Goal: Information Seeking & Learning: Compare options

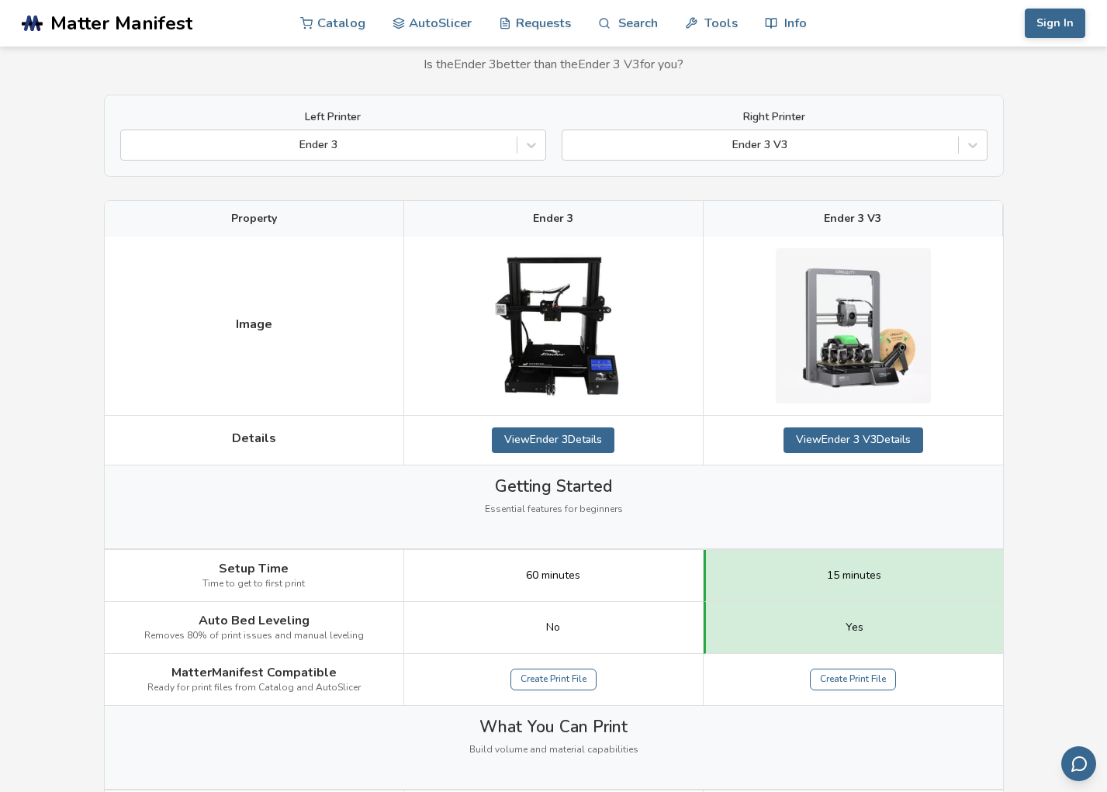
scroll to position [78, 0]
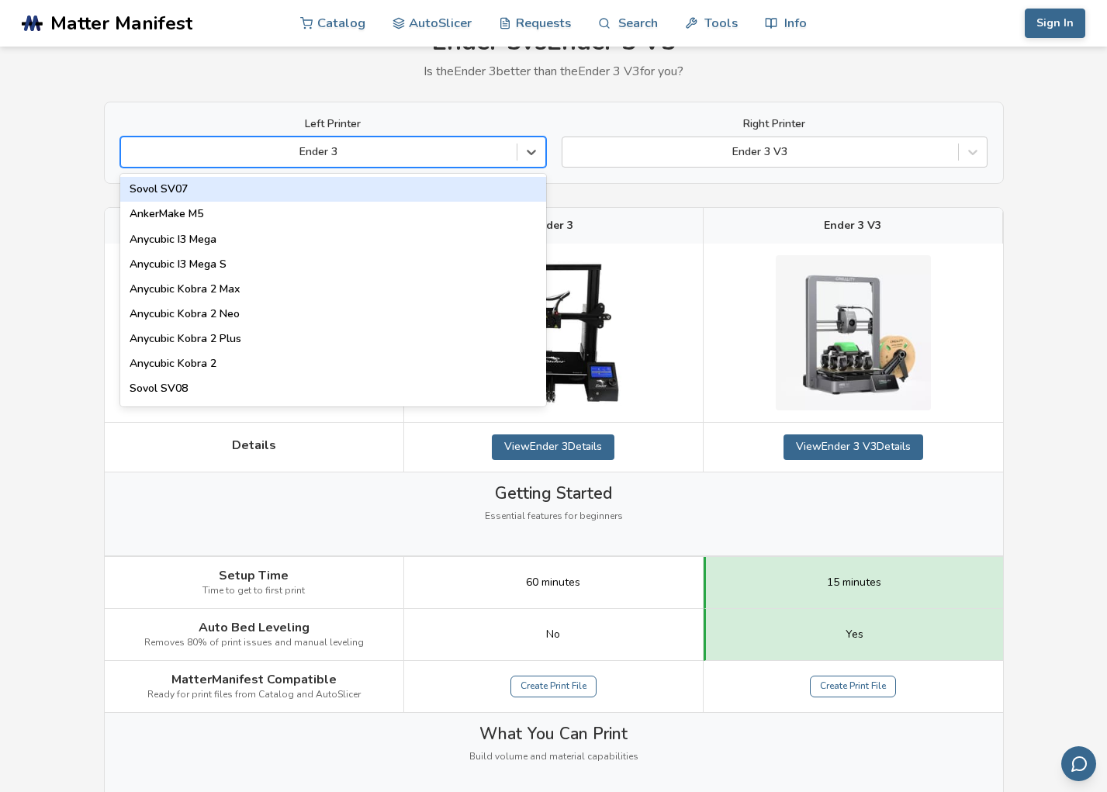
click at [472, 151] on div at bounding box center [319, 152] width 380 height 16
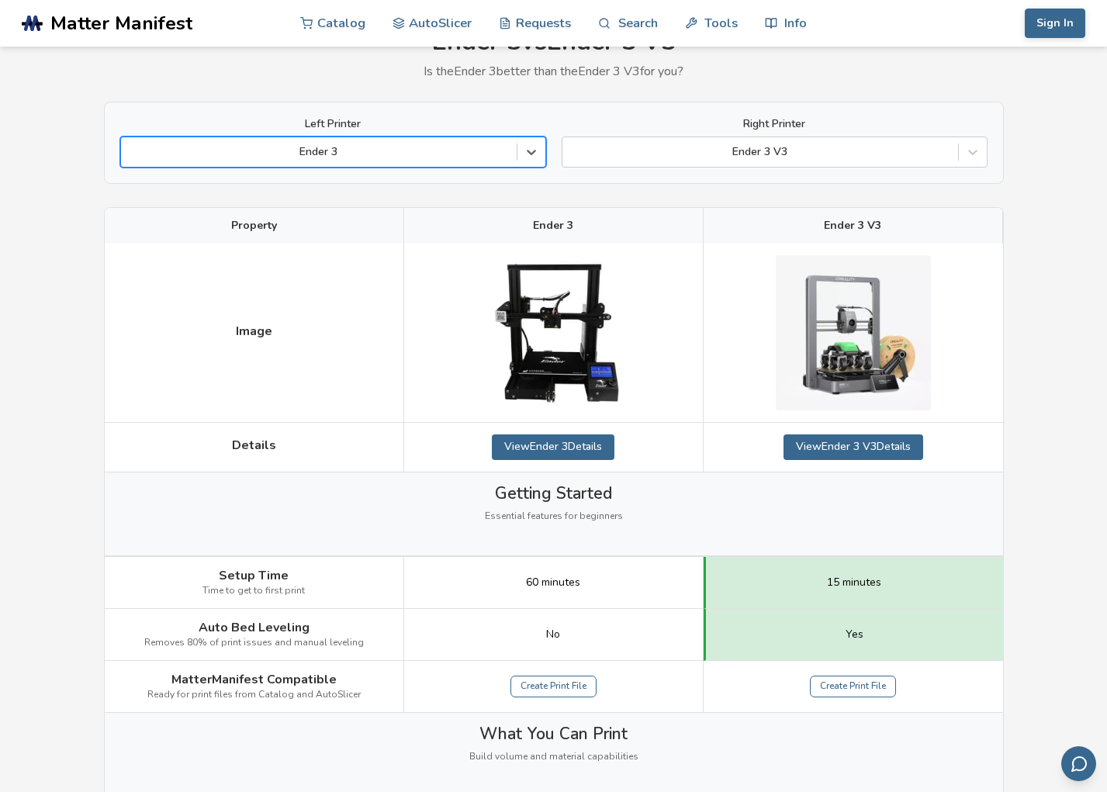
click at [472, 151] on div at bounding box center [319, 152] width 380 height 16
click at [406, 152] on div at bounding box center [319, 152] width 380 height 16
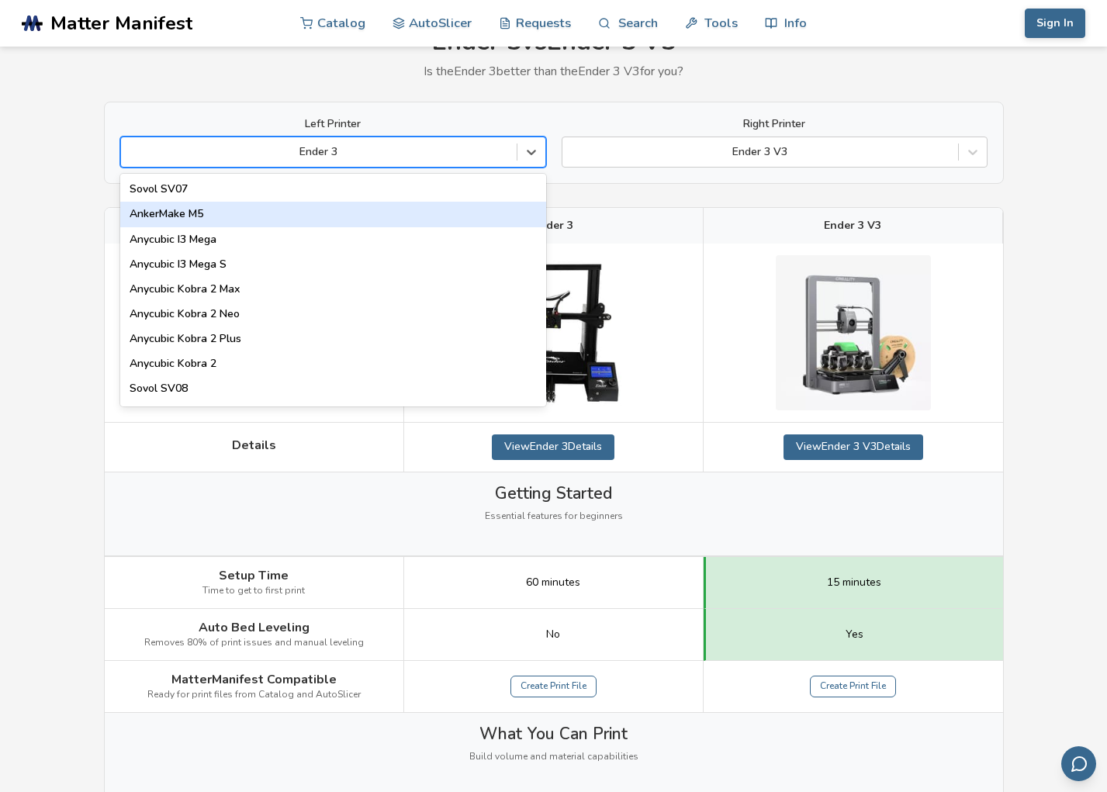
click at [253, 210] on div "AnkerMake M5" at bounding box center [333, 214] width 426 height 25
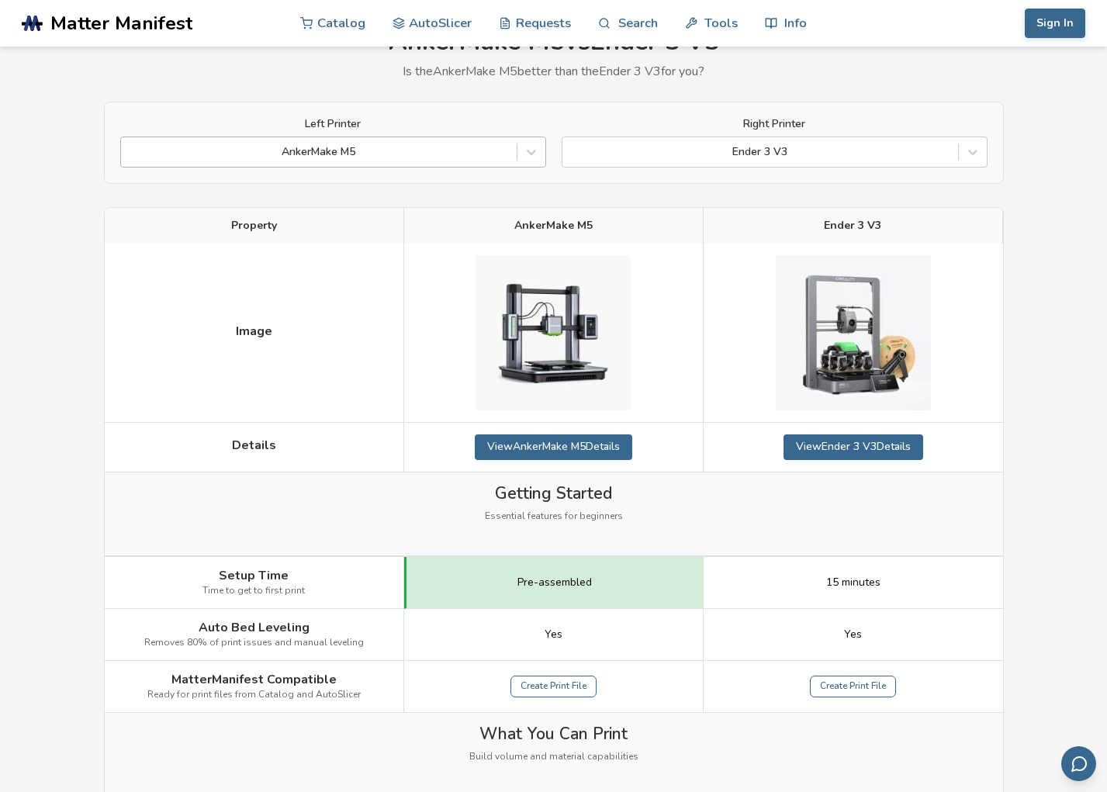
click at [298, 158] on div at bounding box center [319, 152] width 380 height 16
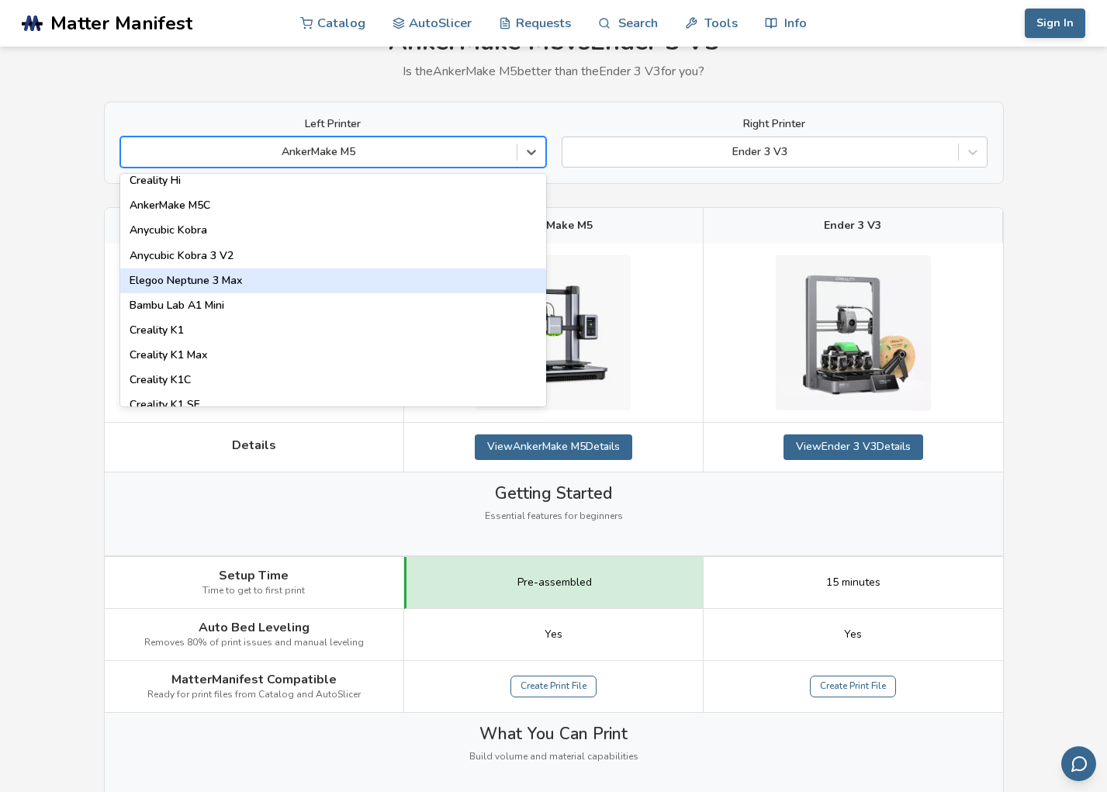
scroll to position [310, 0]
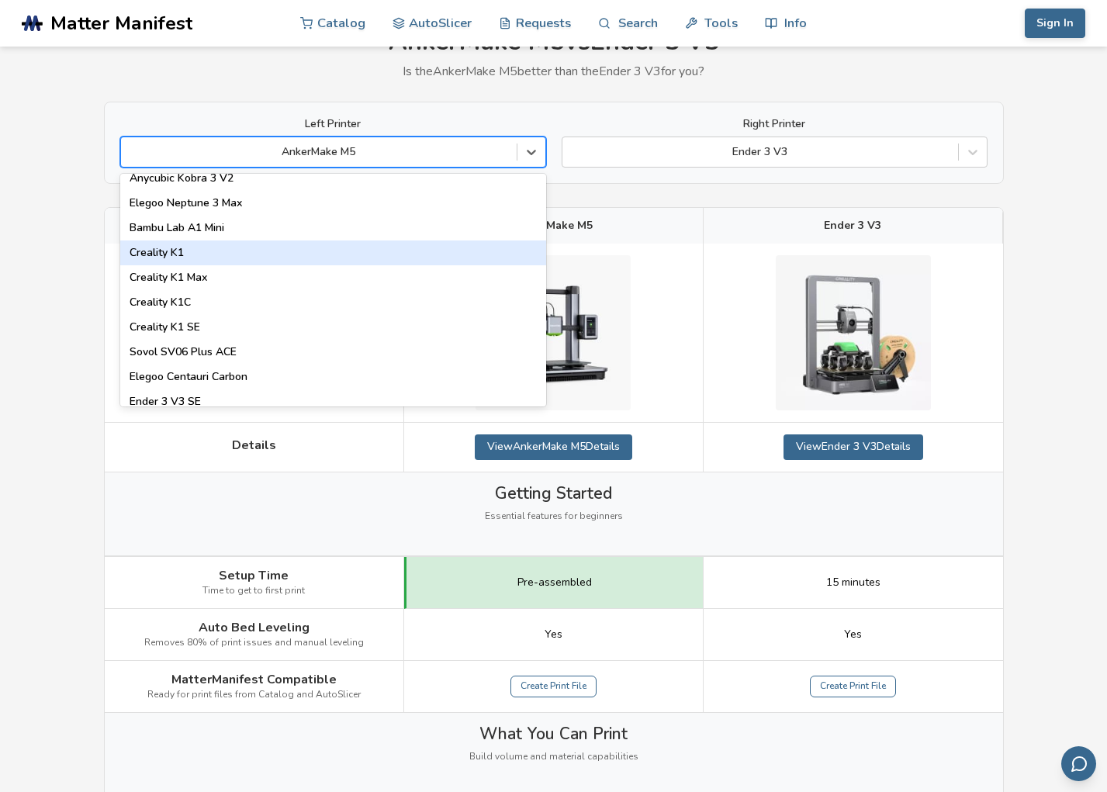
click at [205, 256] on div "Creality K1" at bounding box center [333, 252] width 426 height 25
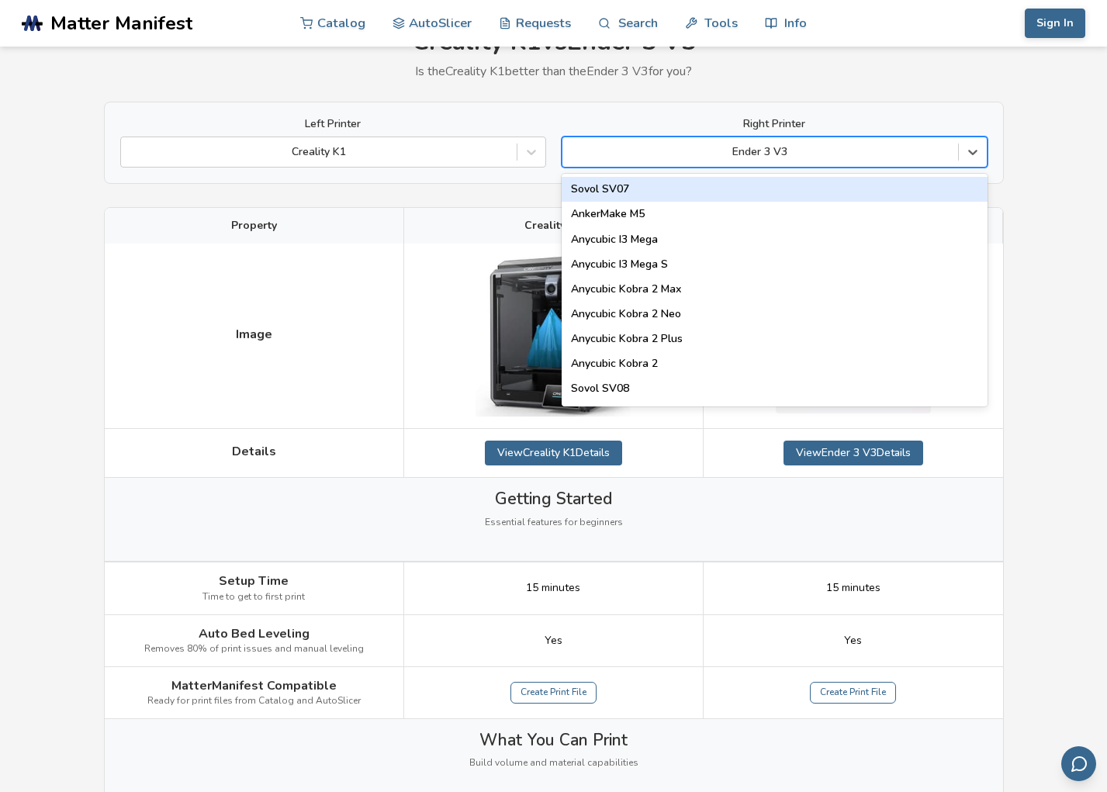
click at [814, 150] on div at bounding box center [760, 152] width 380 height 16
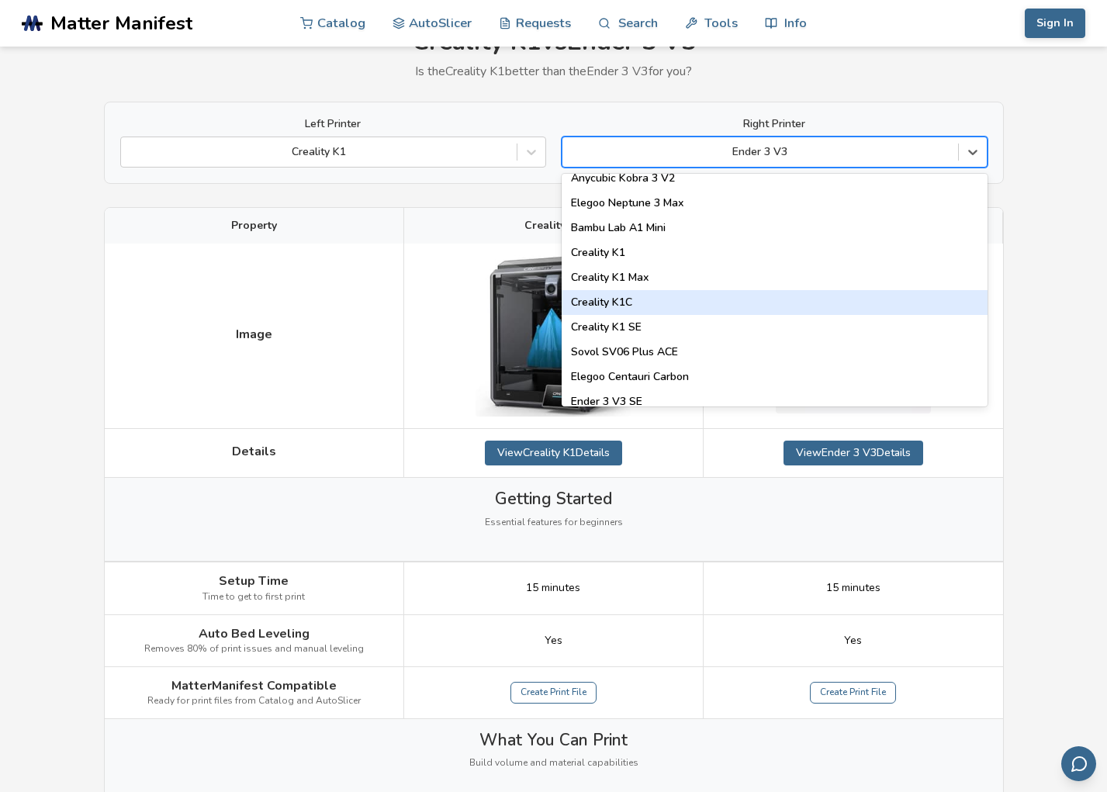
scroll to position [388, 0]
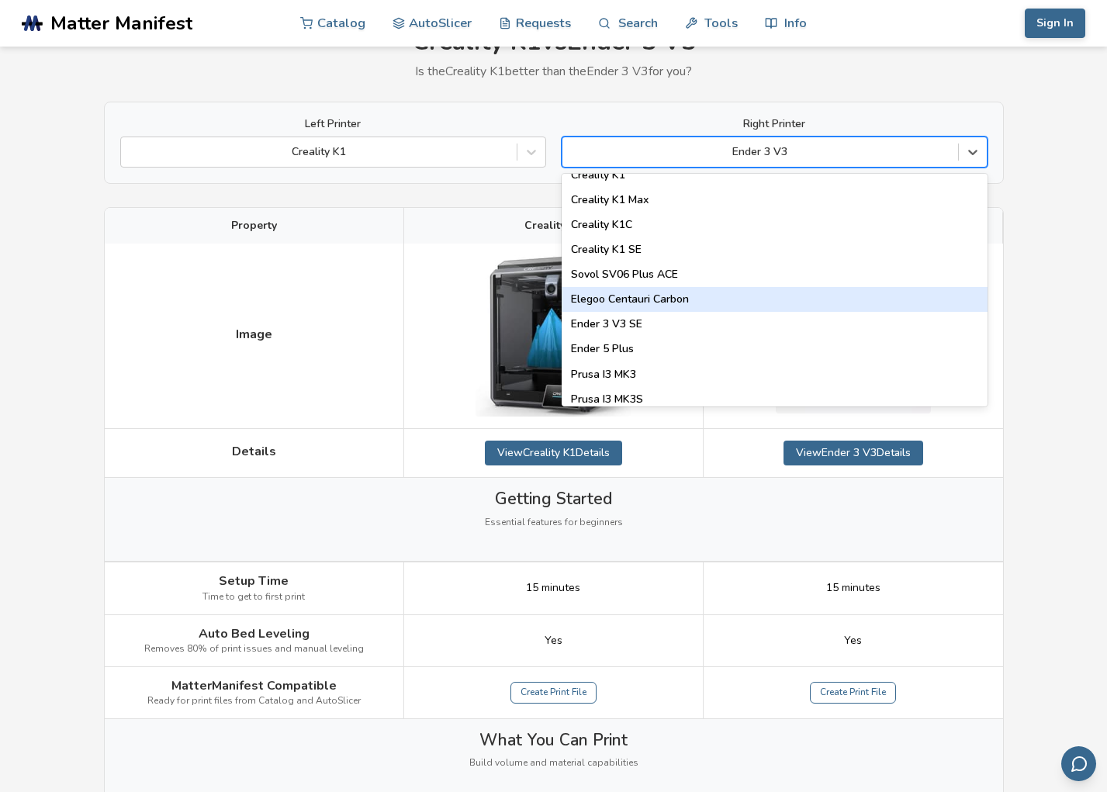
click at [645, 302] on div "Elegoo Centauri Carbon" at bounding box center [774, 299] width 426 height 25
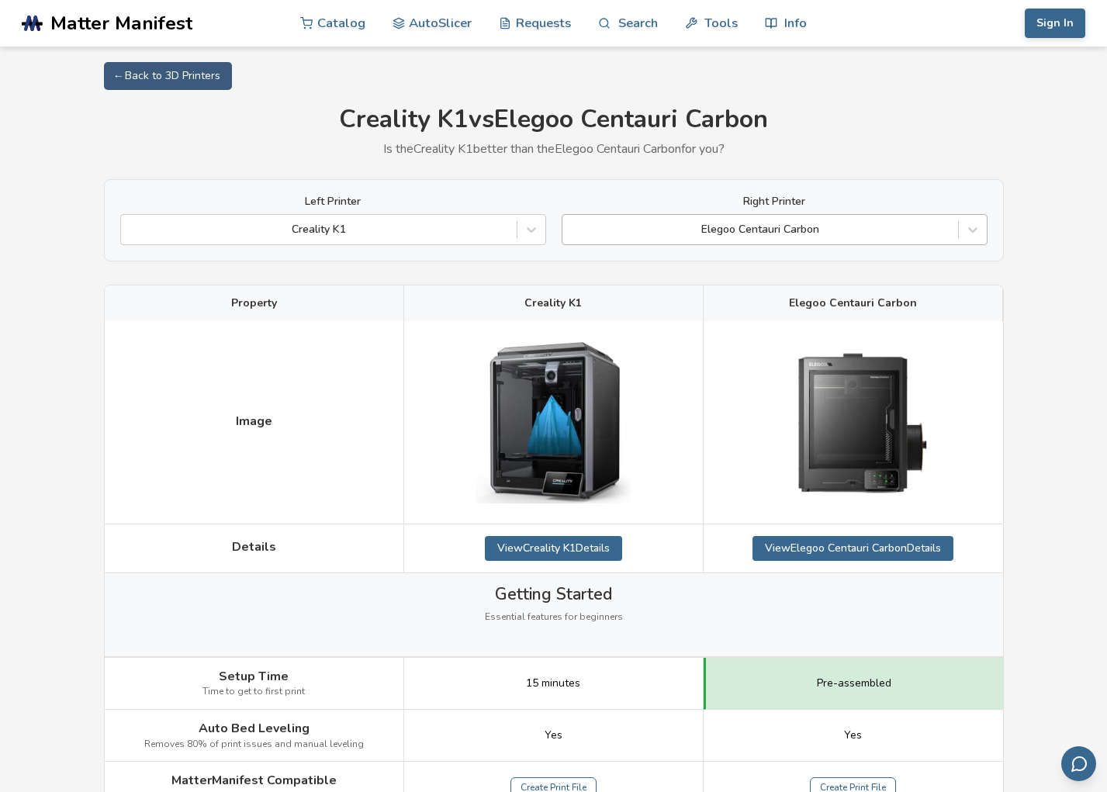
click at [888, 228] on div at bounding box center [760, 230] width 380 height 16
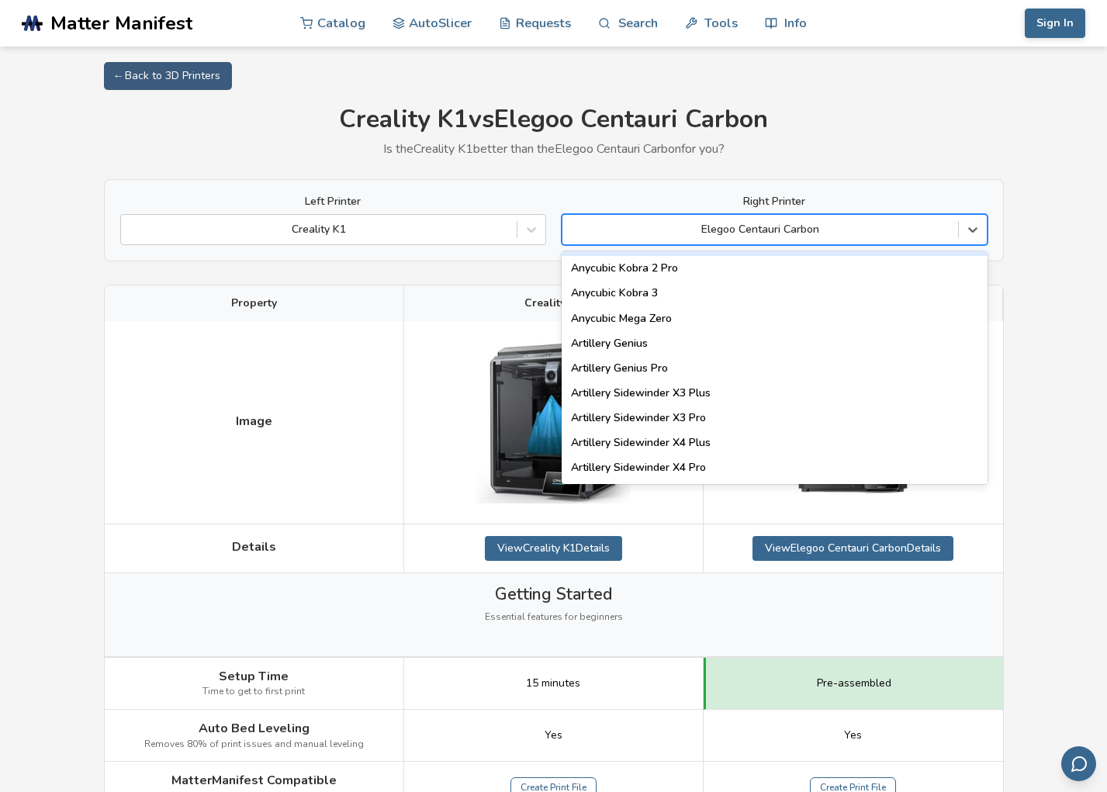
scroll to position [853, 0]
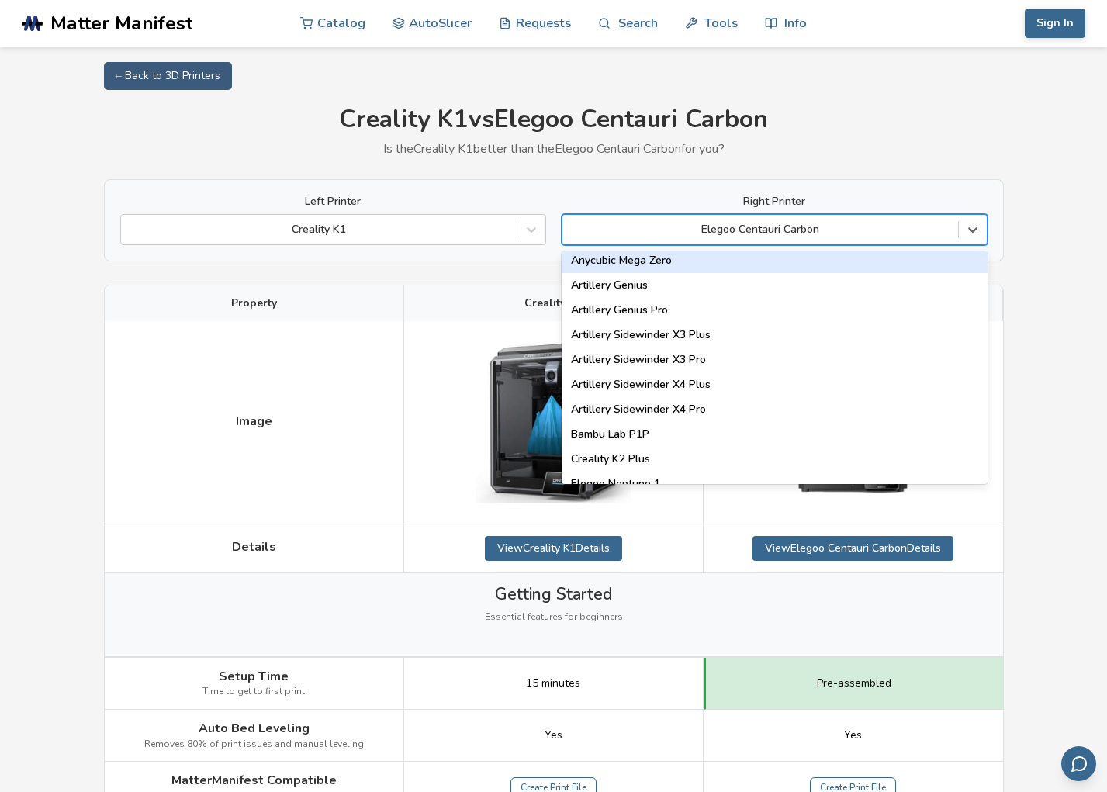
click at [675, 269] on div "Anycubic Mega Zero" at bounding box center [774, 260] width 426 height 25
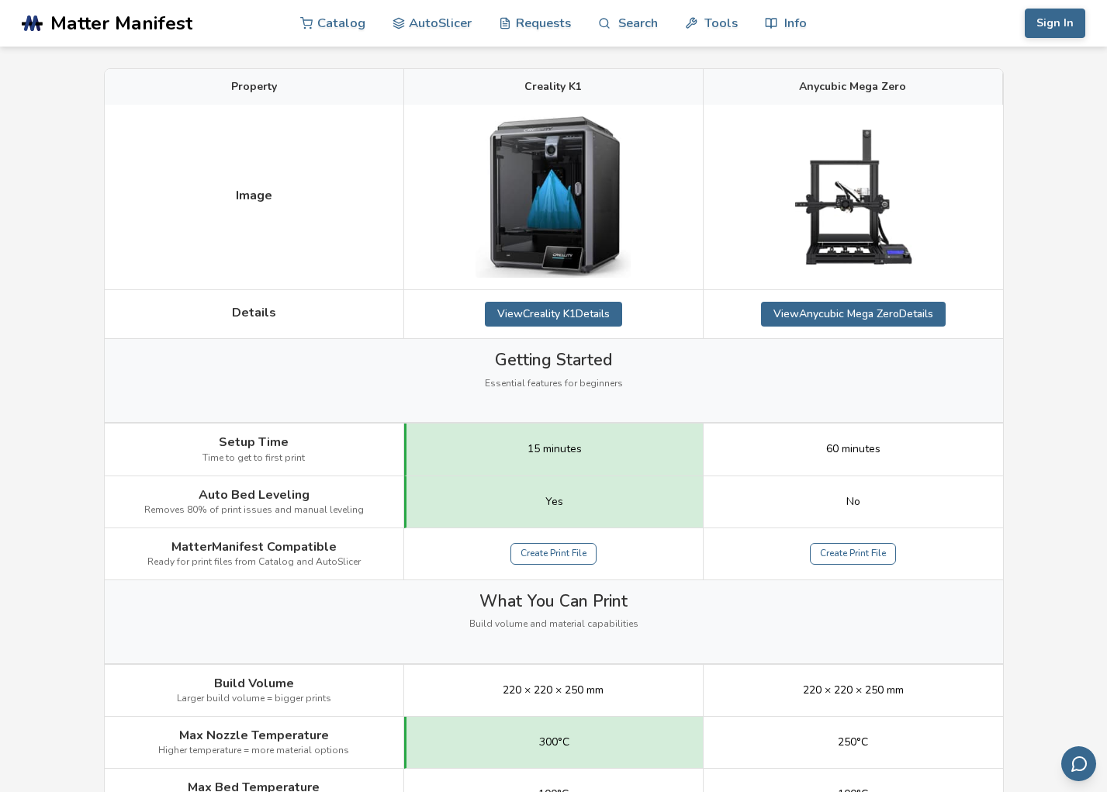
scroll to position [78, 0]
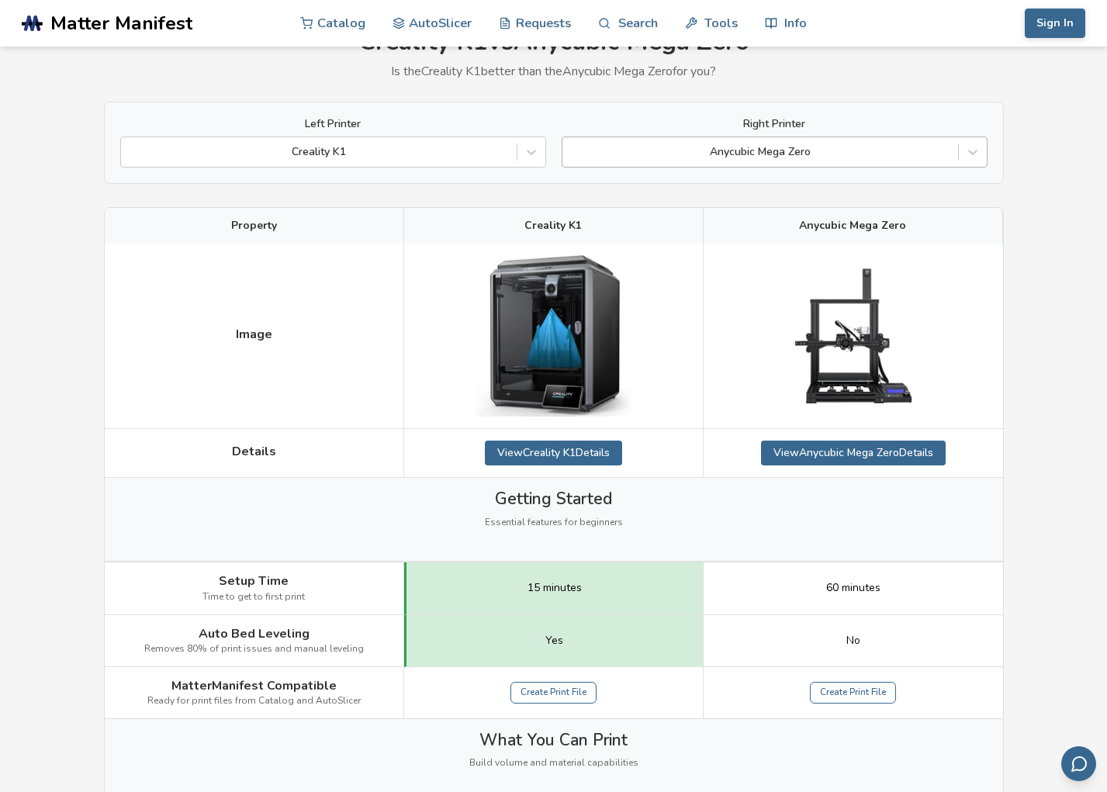
click at [866, 155] on div at bounding box center [760, 152] width 380 height 16
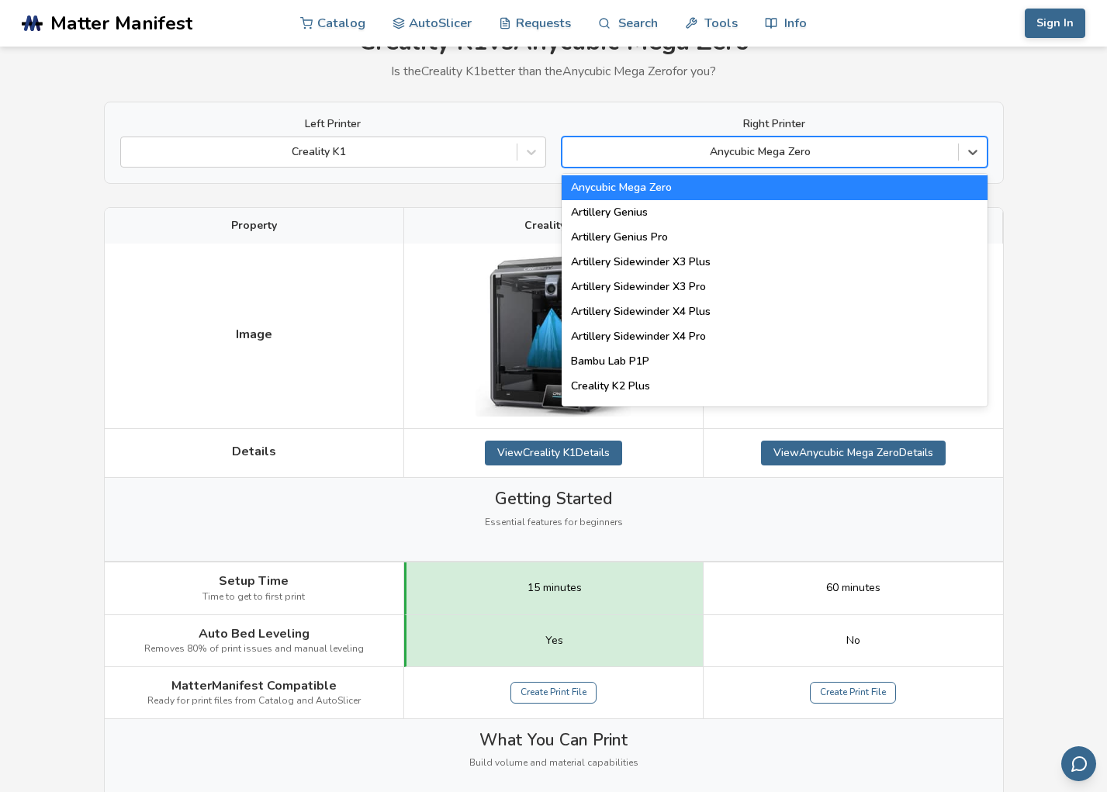
scroll to position [853, 0]
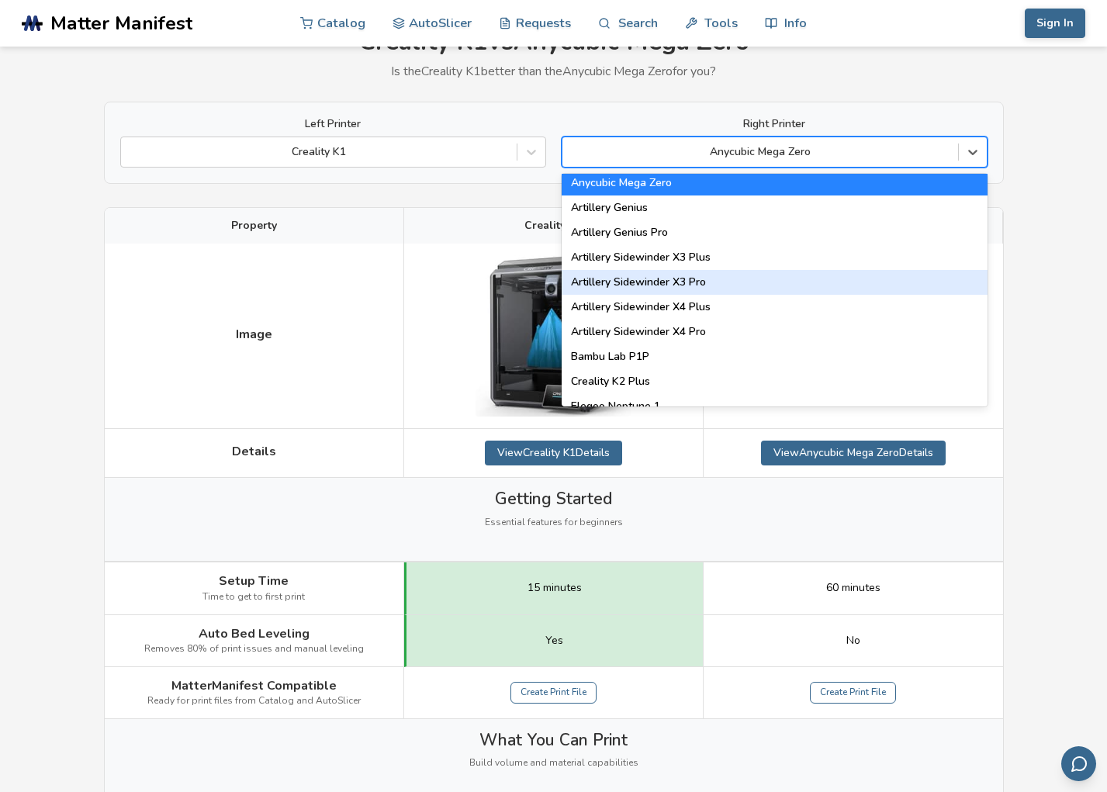
click at [699, 277] on div "Artillery Sidewinder X3 Pro" at bounding box center [774, 282] width 426 height 25
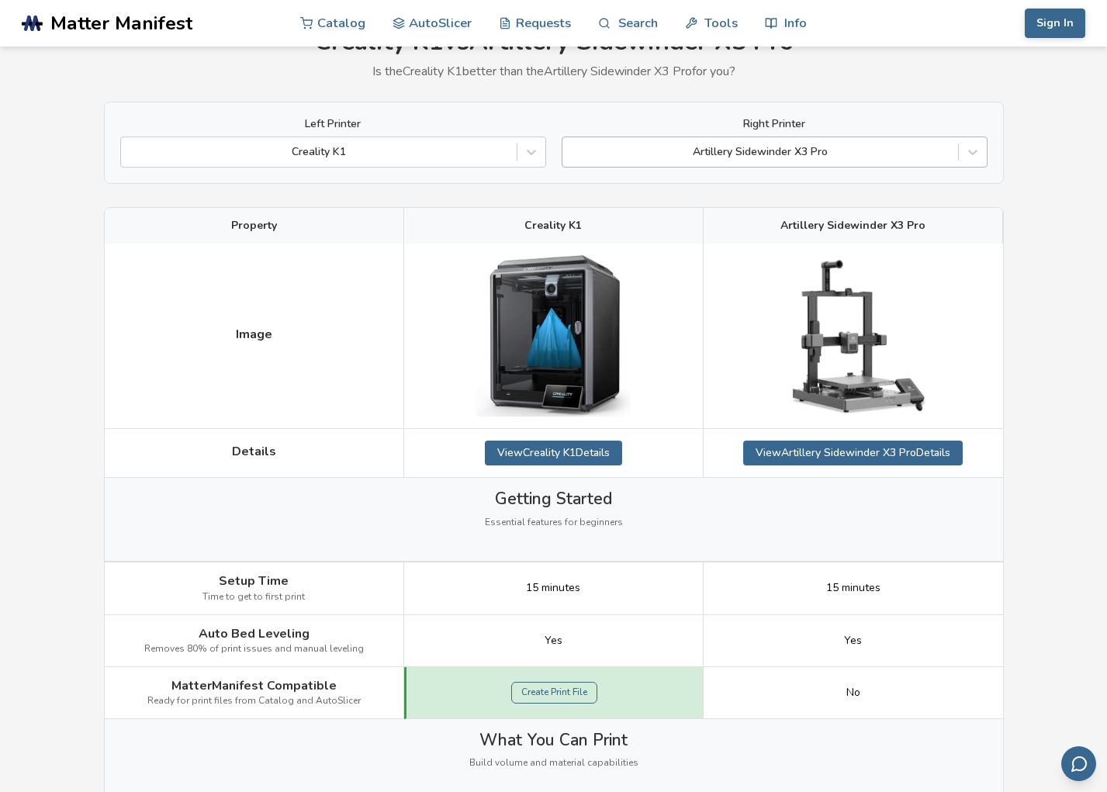
click at [830, 143] on div "Artillery Sidewinder X3 Pro" at bounding box center [760, 152] width 396 height 22
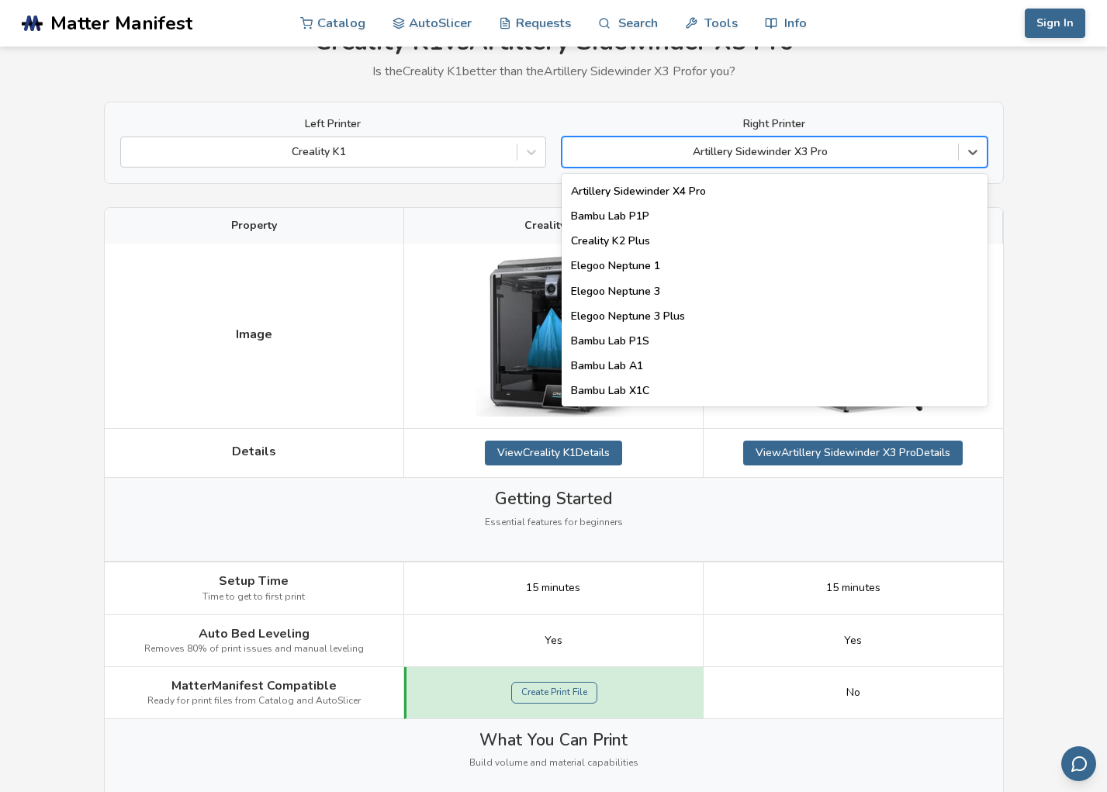
scroll to position [853, 0]
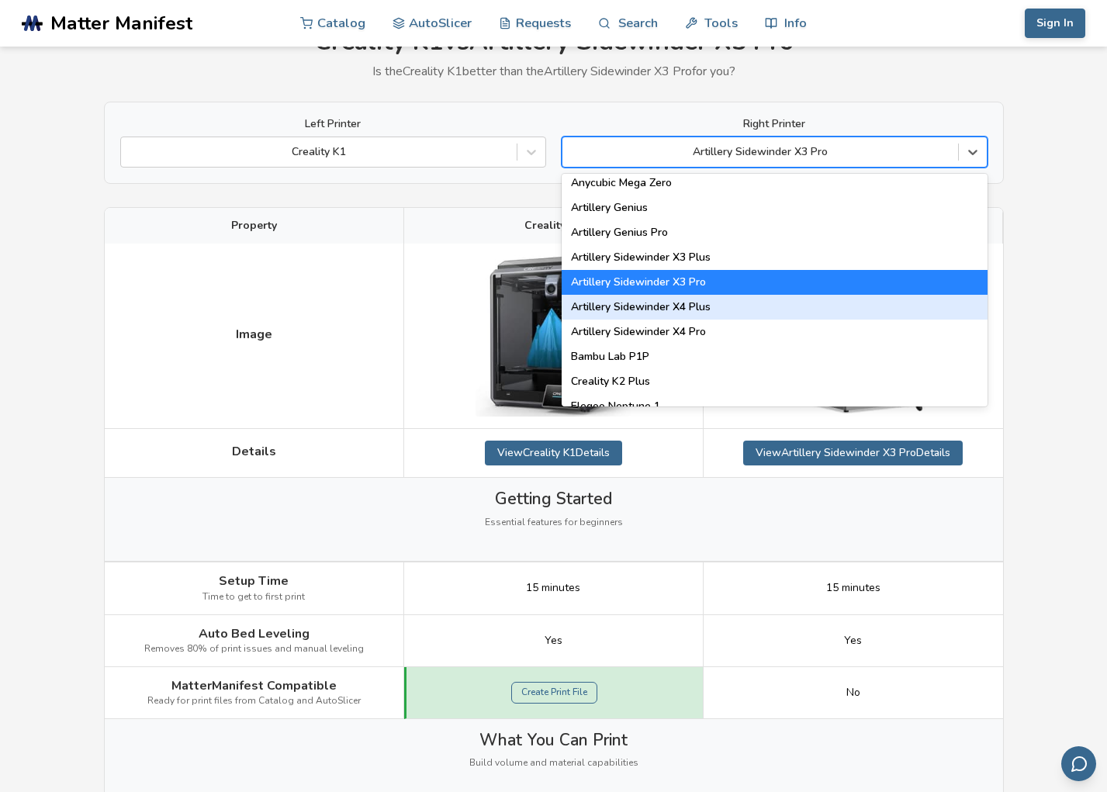
click at [692, 313] on div "Artillery Sidewinder X4 Plus" at bounding box center [774, 307] width 426 height 25
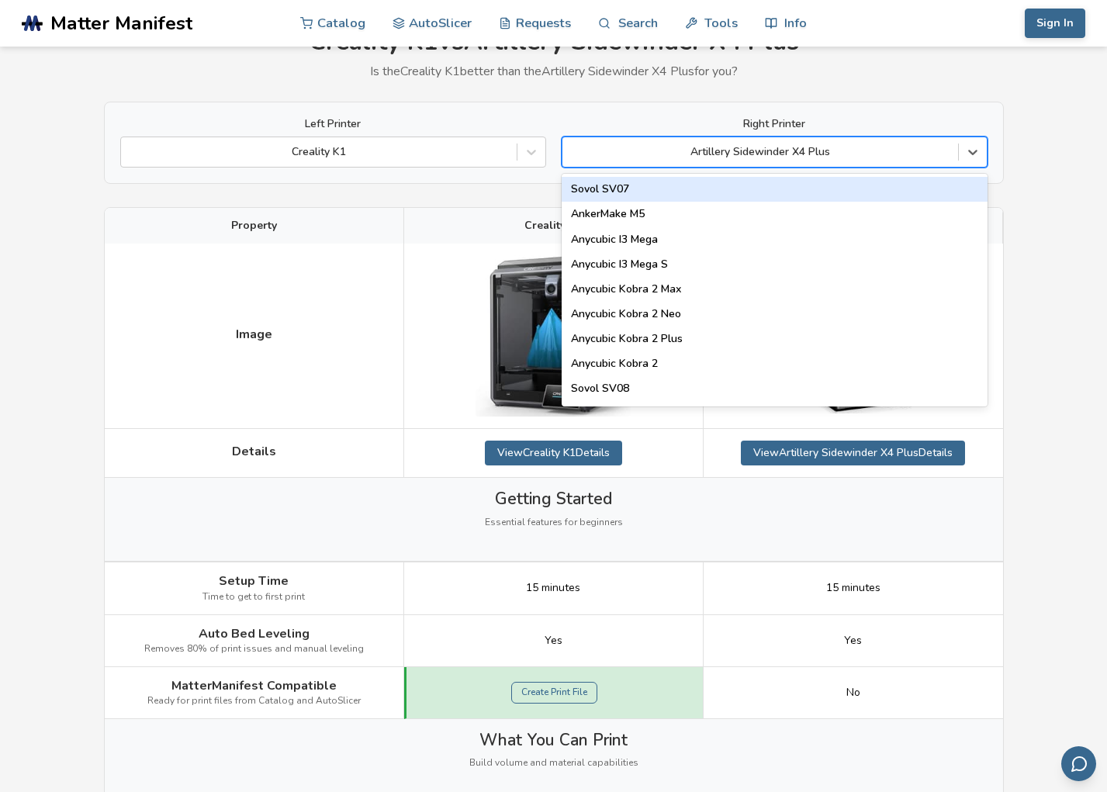
click at [845, 143] on div "Artillery Sidewinder X4 Plus" at bounding box center [760, 152] width 396 height 22
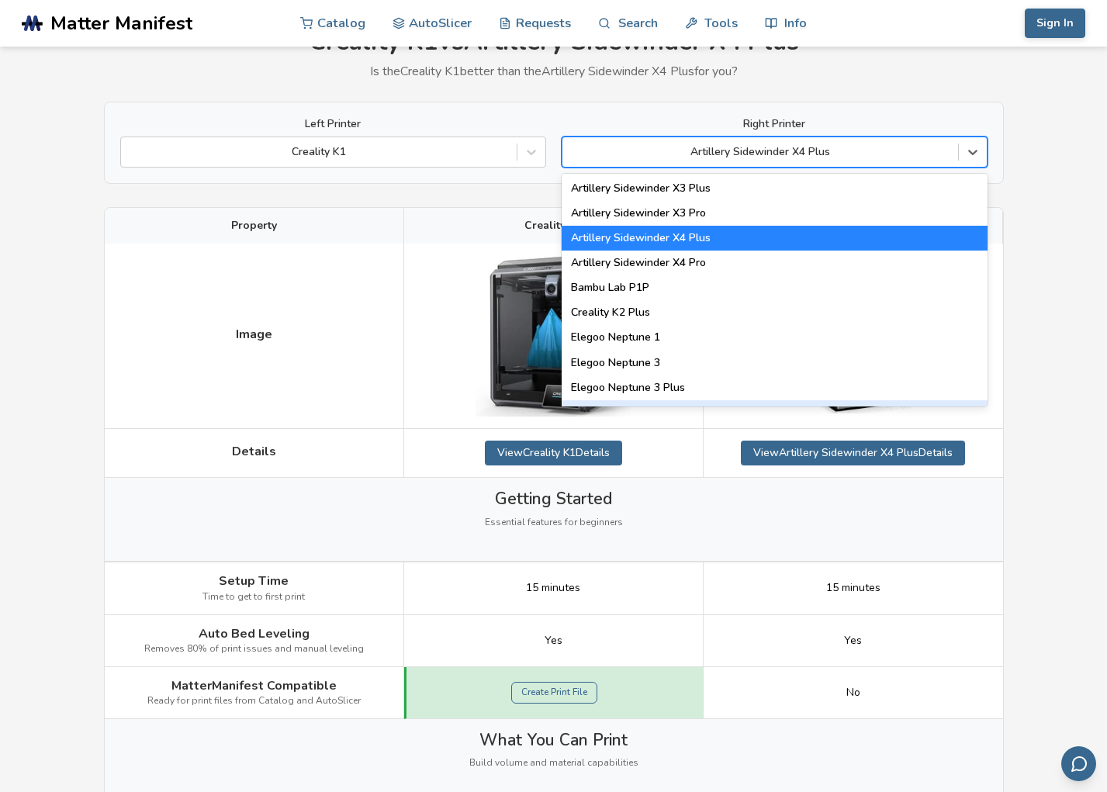
scroll to position [853, 0]
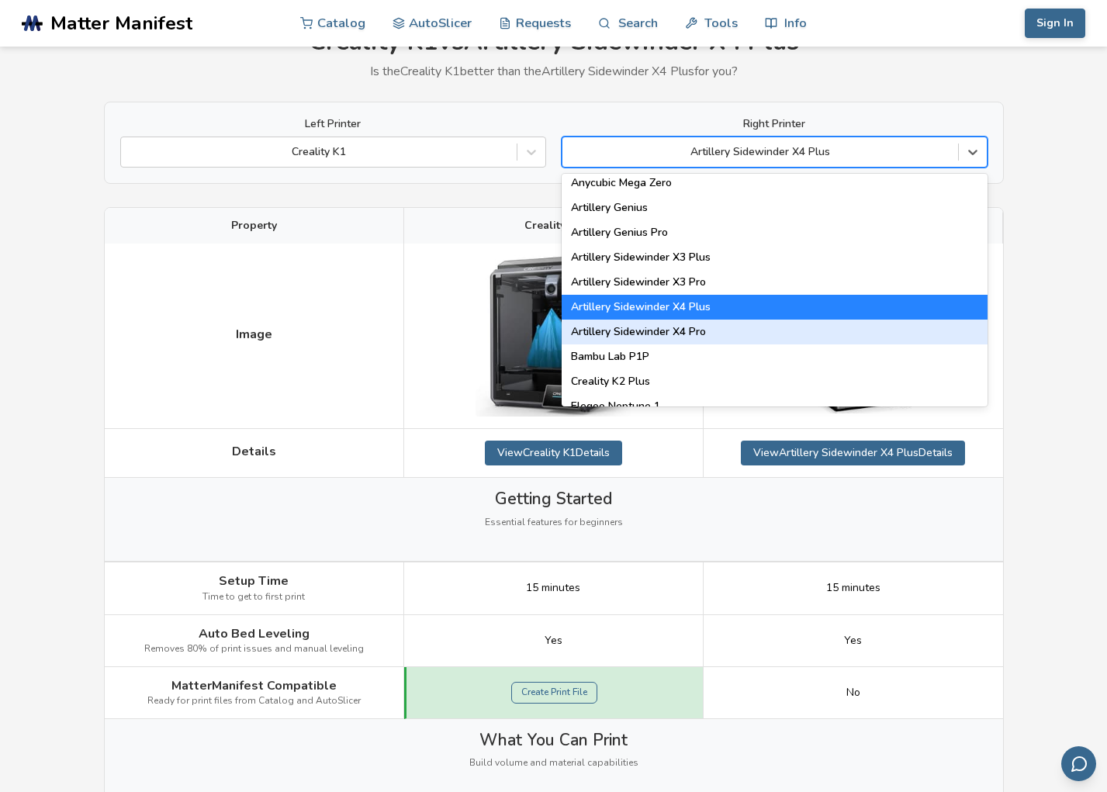
click at [699, 327] on div "Artillery Sidewinder X4 Pro" at bounding box center [774, 332] width 426 height 25
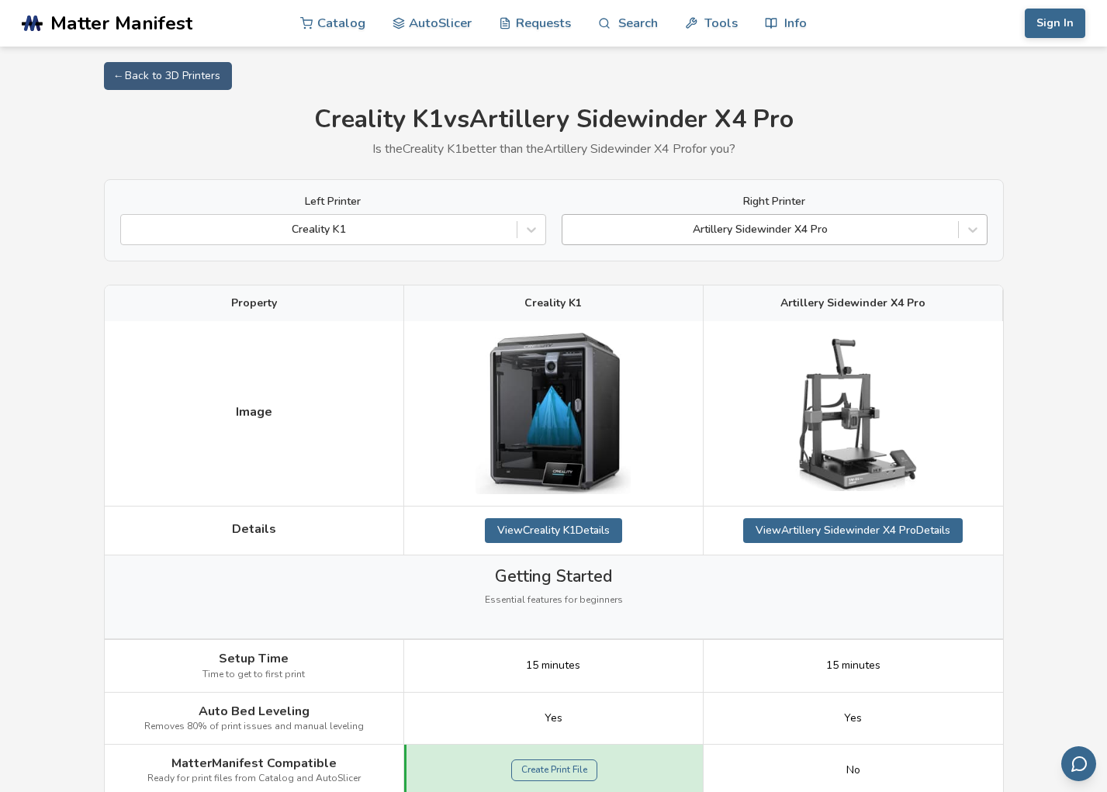
click at [811, 235] on div at bounding box center [760, 230] width 380 height 16
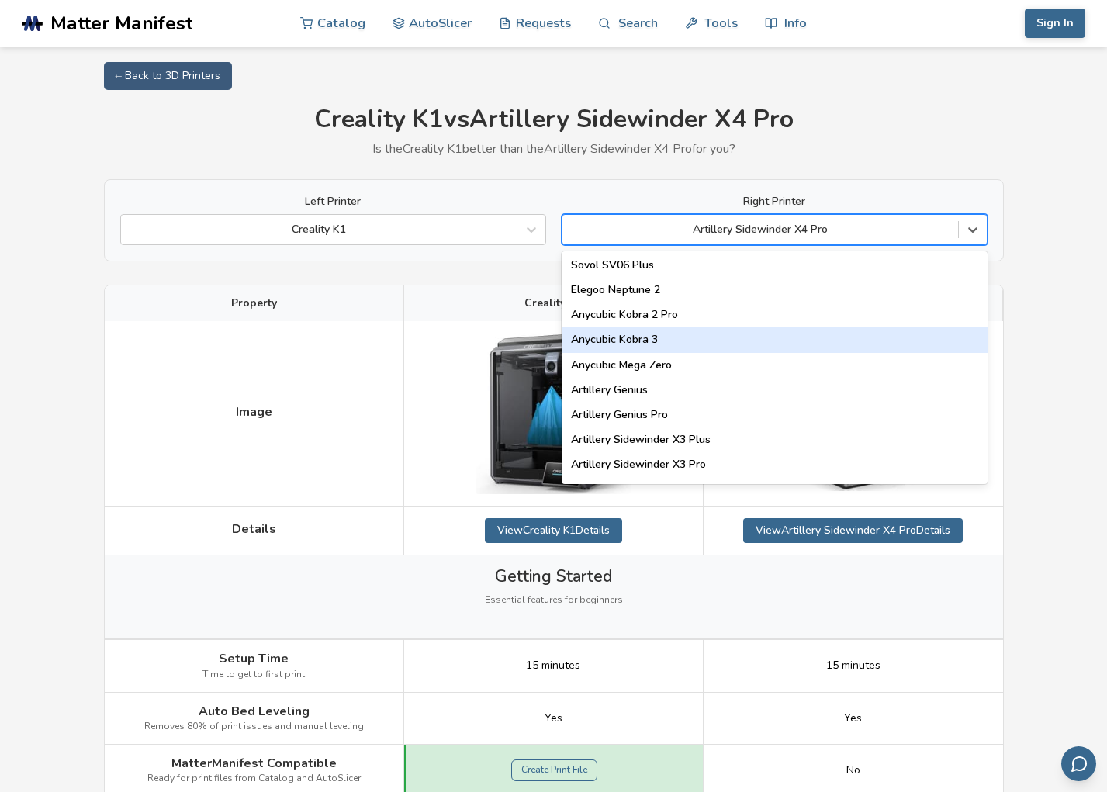
scroll to position [931, 0]
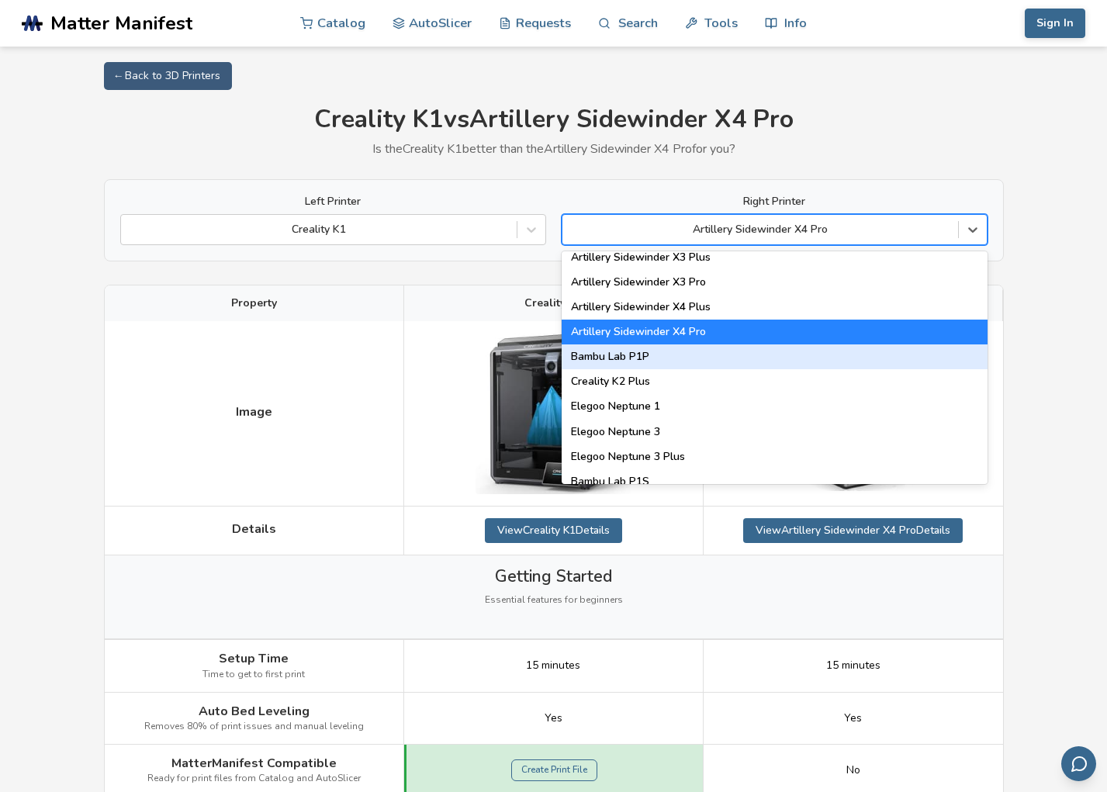
click at [709, 357] on div "Bambu Lab P1P" at bounding box center [774, 356] width 426 height 25
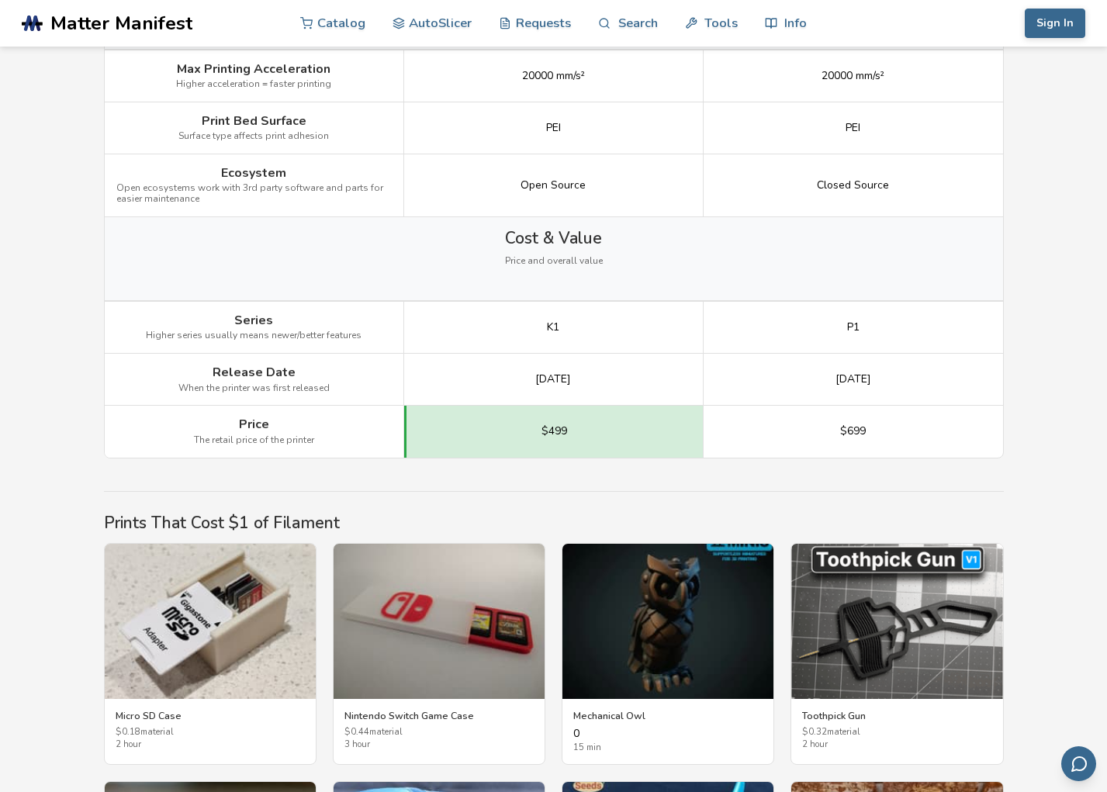
scroll to position [2094, 0]
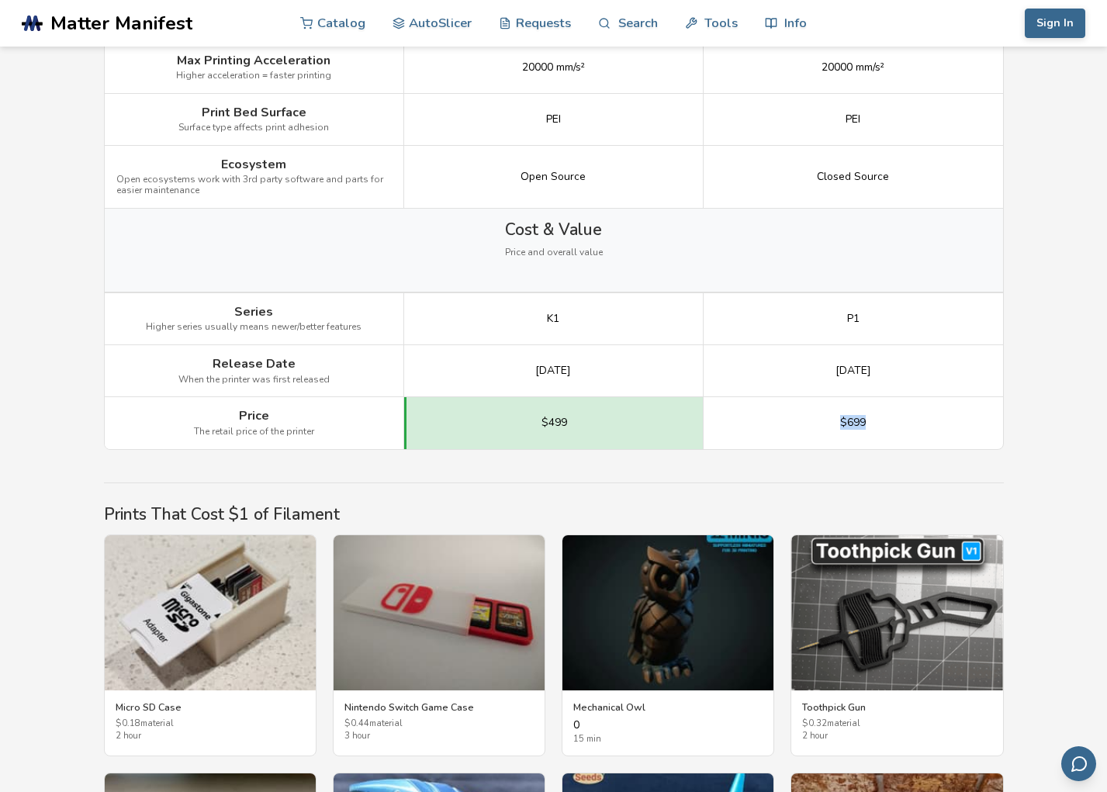
drag, startPoint x: 834, startPoint y: 458, endPoint x: 875, endPoint y: 455, distance: 41.2
click at [875, 448] on div "$699" at bounding box center [852, 422] width 299 height 51
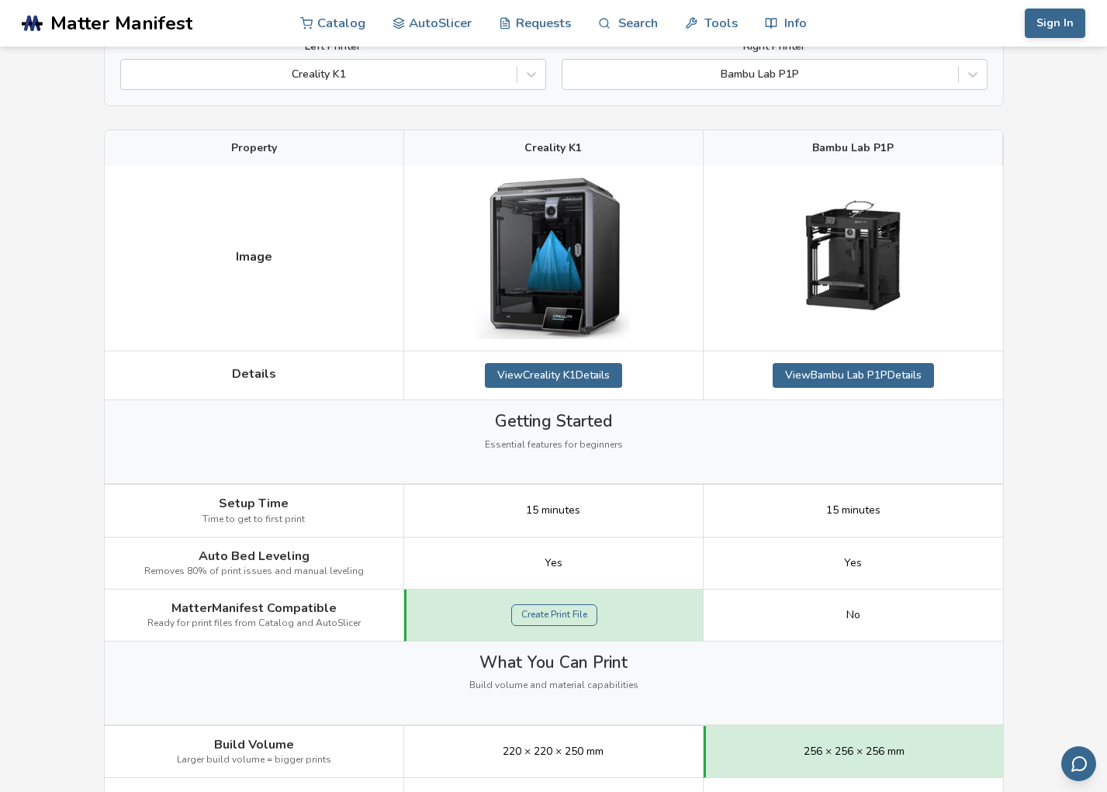
scroll to position [0, 0]
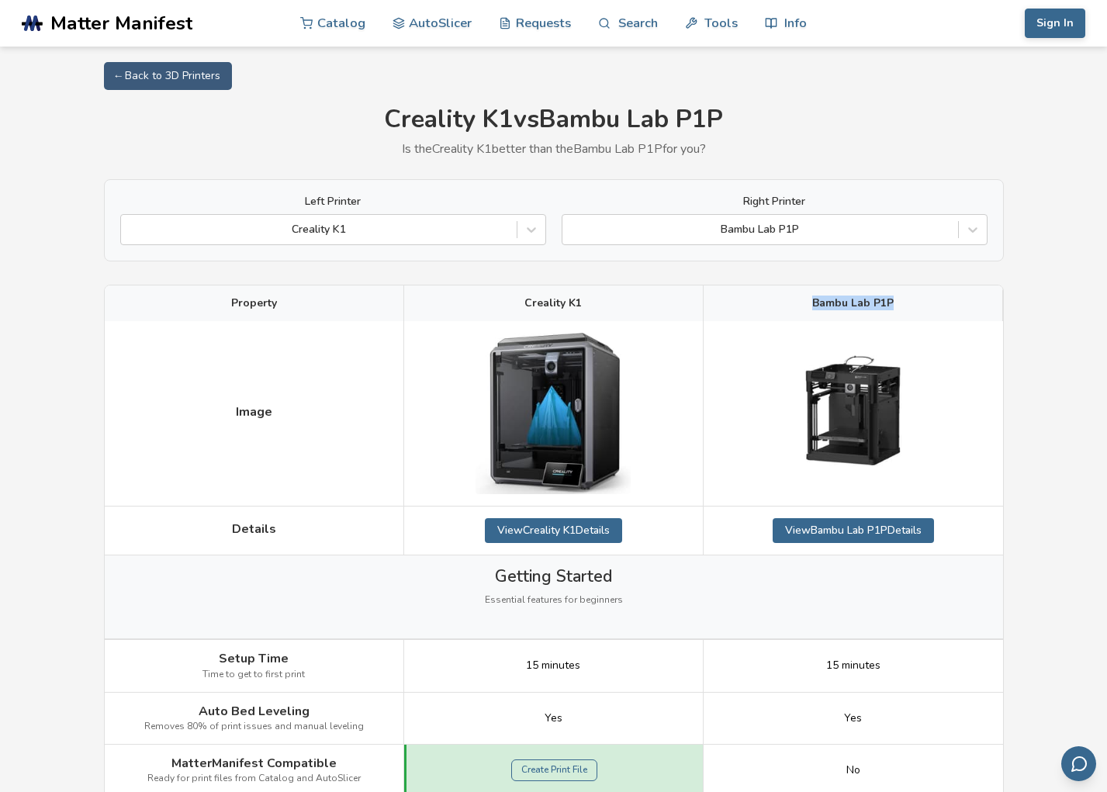
drag, startPoint x: 904, startPoint y: 297, endPoint x: 810, endPoint y: 296, distance: 94.6
click at [810, 296] on div "Bambu Lab P1P" at bounding box center [852, 303] width 299 height 36
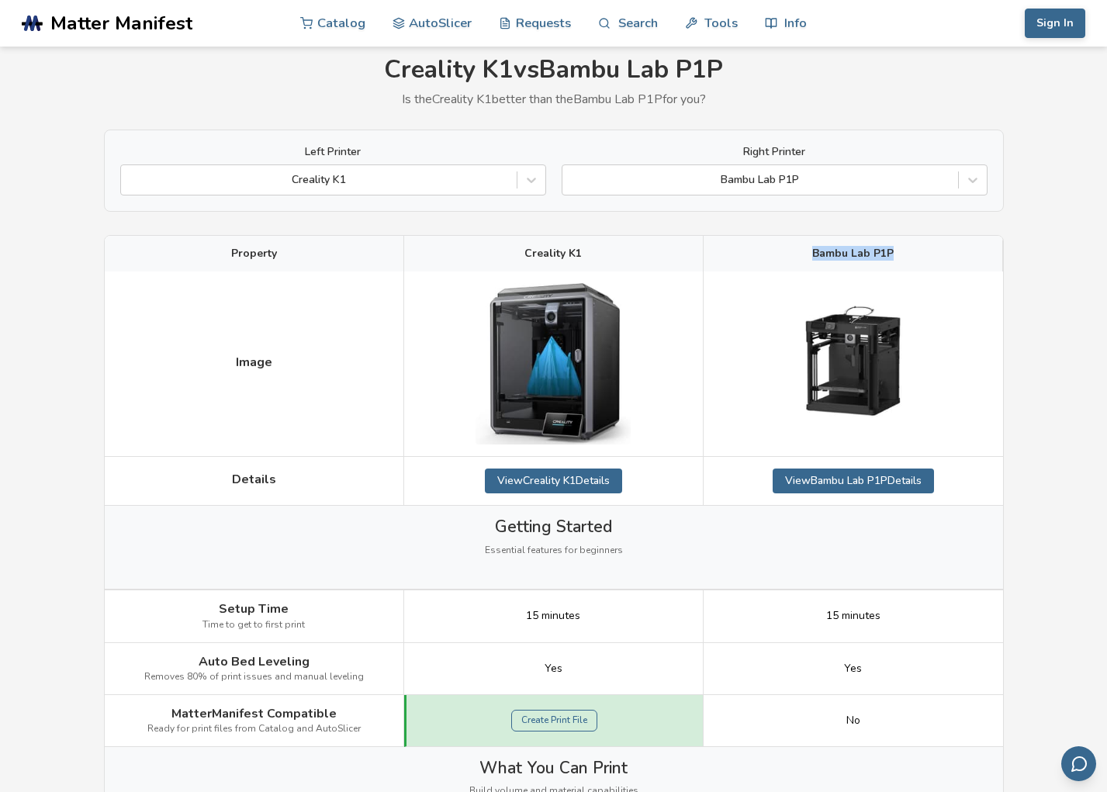
scroll to position [78, 0]
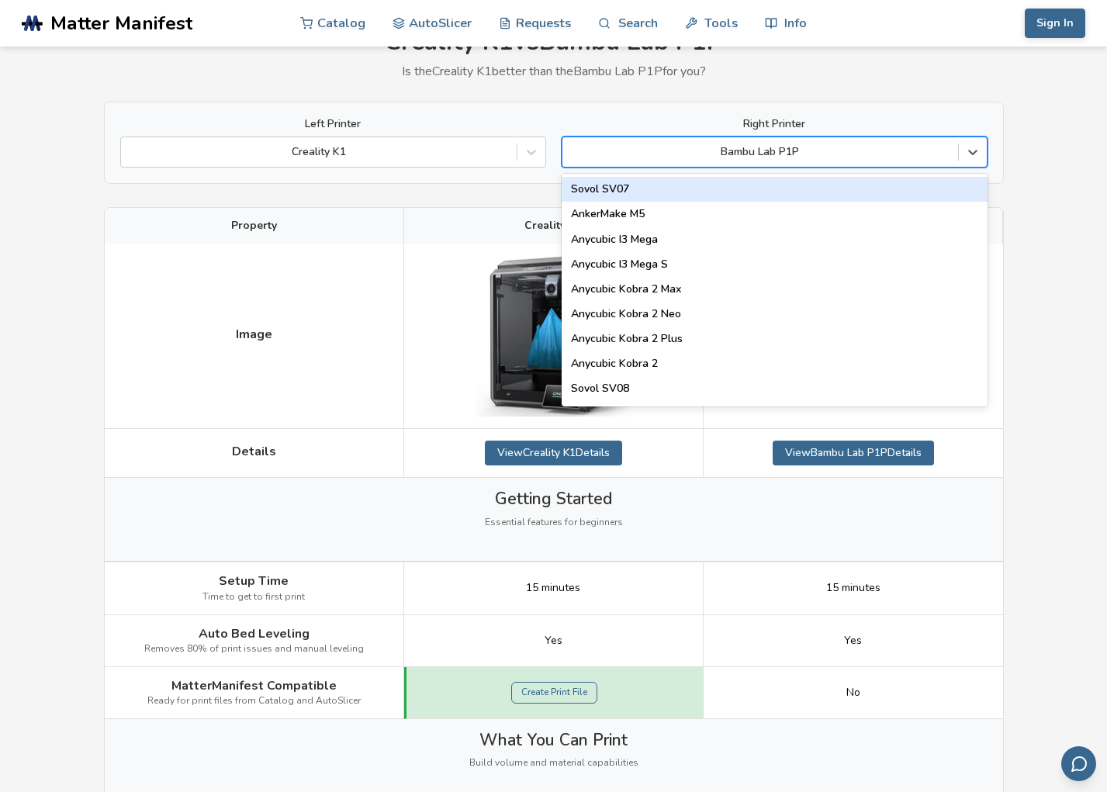
click at [837, 142] on div "Bambu Lab P1P" at bounding box center [760, 152] width 396 height 22
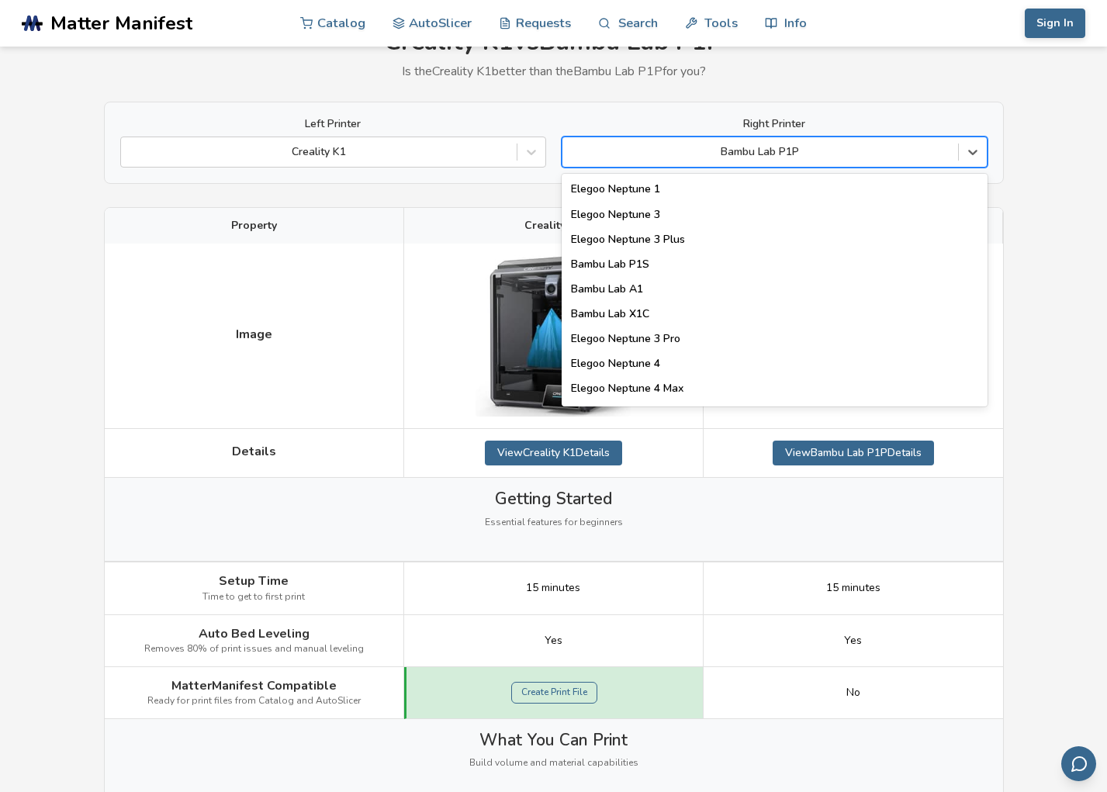
scroll to position [1086, 0]
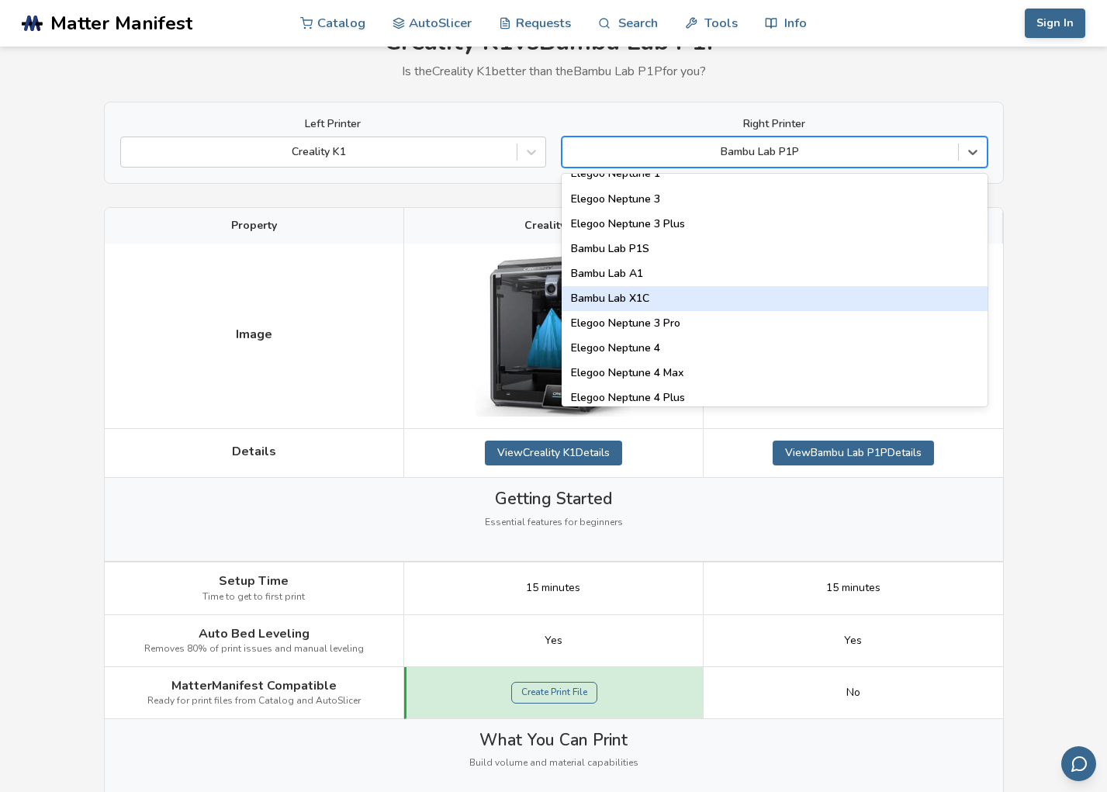
click at [727, 301] on div "Bambu Lab X1C" at bounding box center [774, 298] width 426 height 25
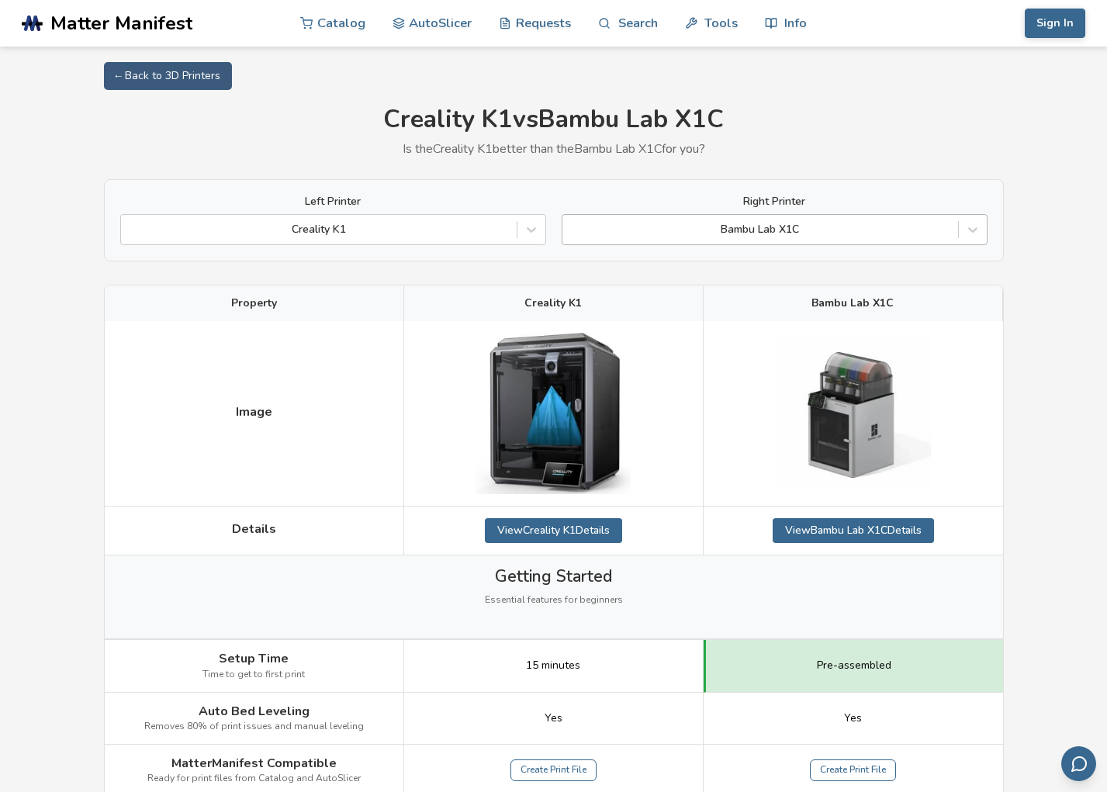
click at [828, 238] on div "Bambu Lab X1C" at bounding box center [760, 230] width 396 height 22
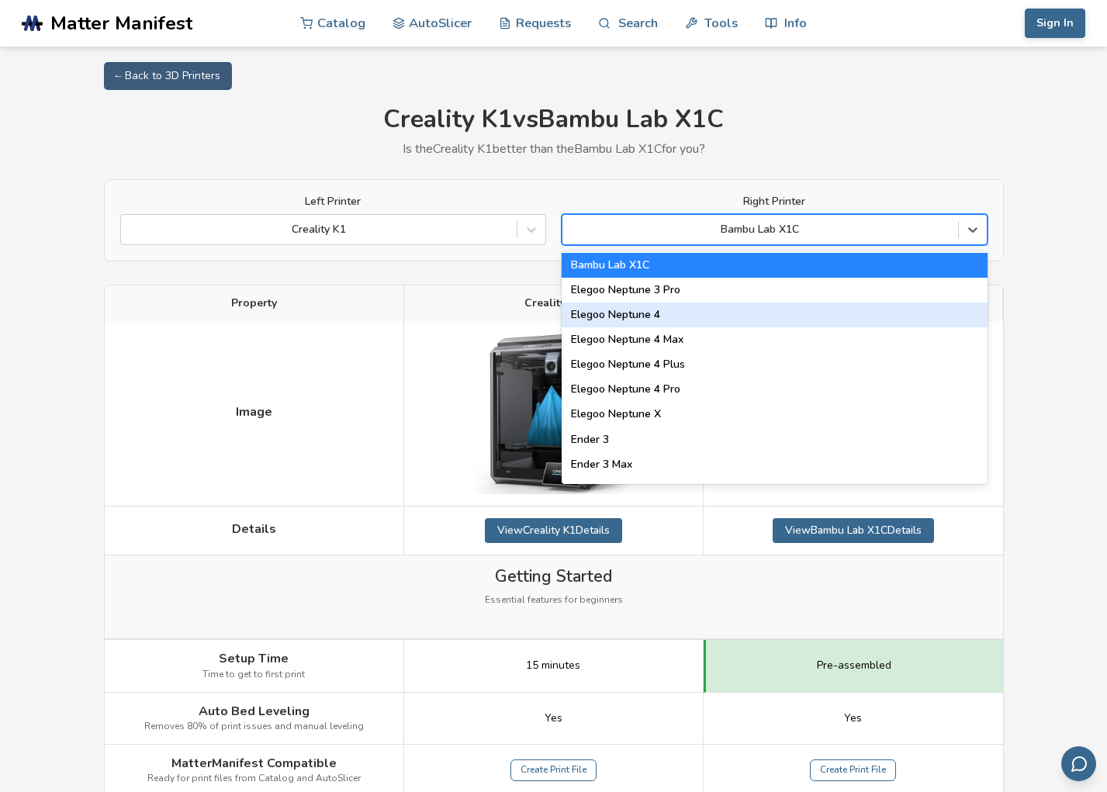
scroll to position [1241, 0]
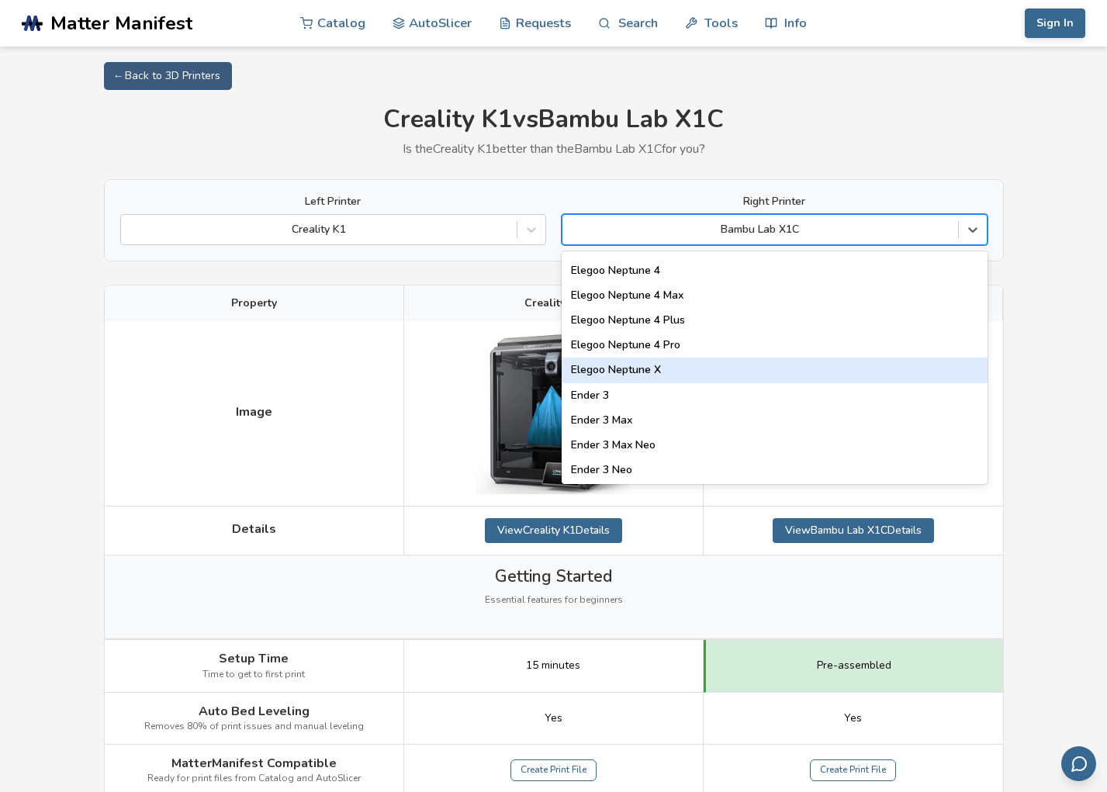
click at [729, 367] on div "Elegoo Neptune X" at bounding box center [774, 370] width 426 height 25
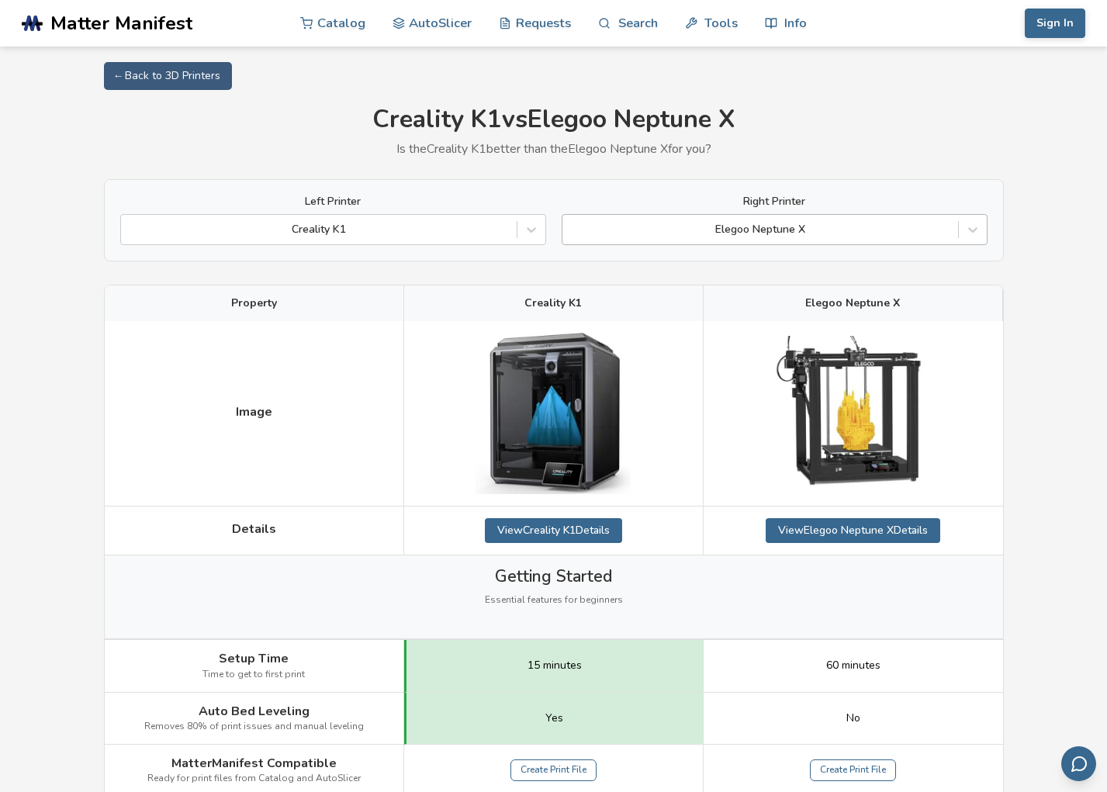
click at [840, 216] on div "Elegoo Neptune X" at bounding box center [774, 229] width 426 height 31
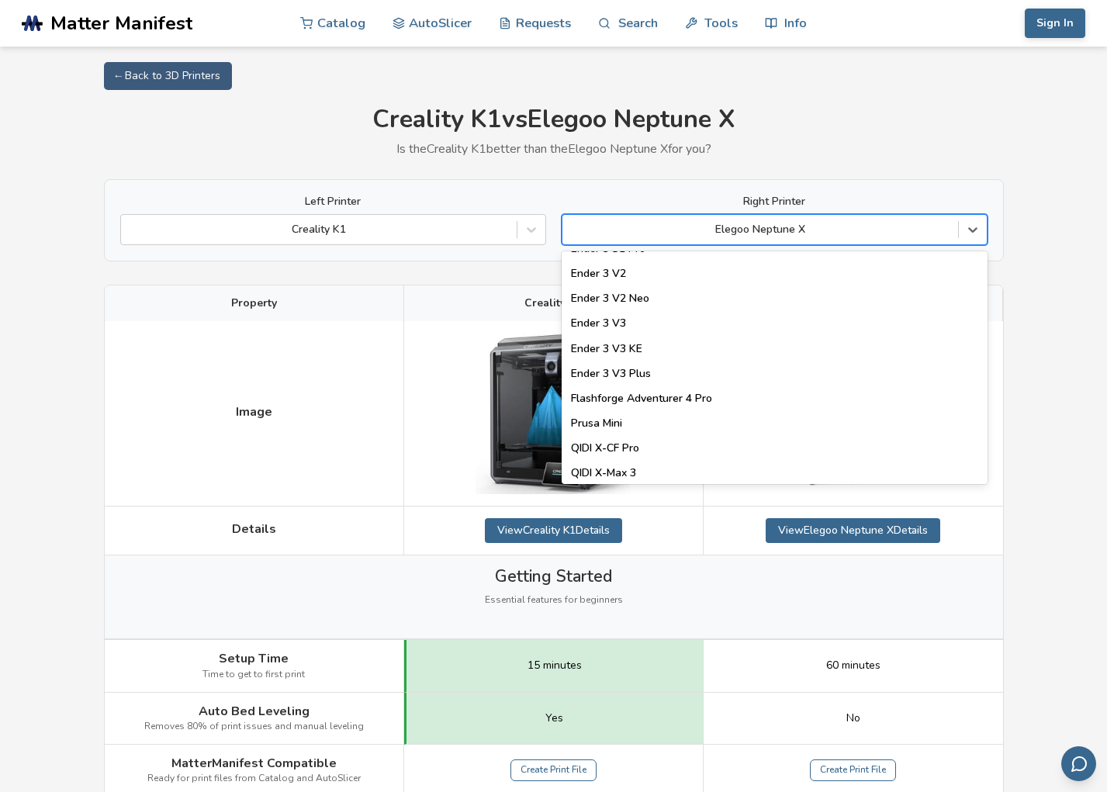
scroll to position [1629, 0]
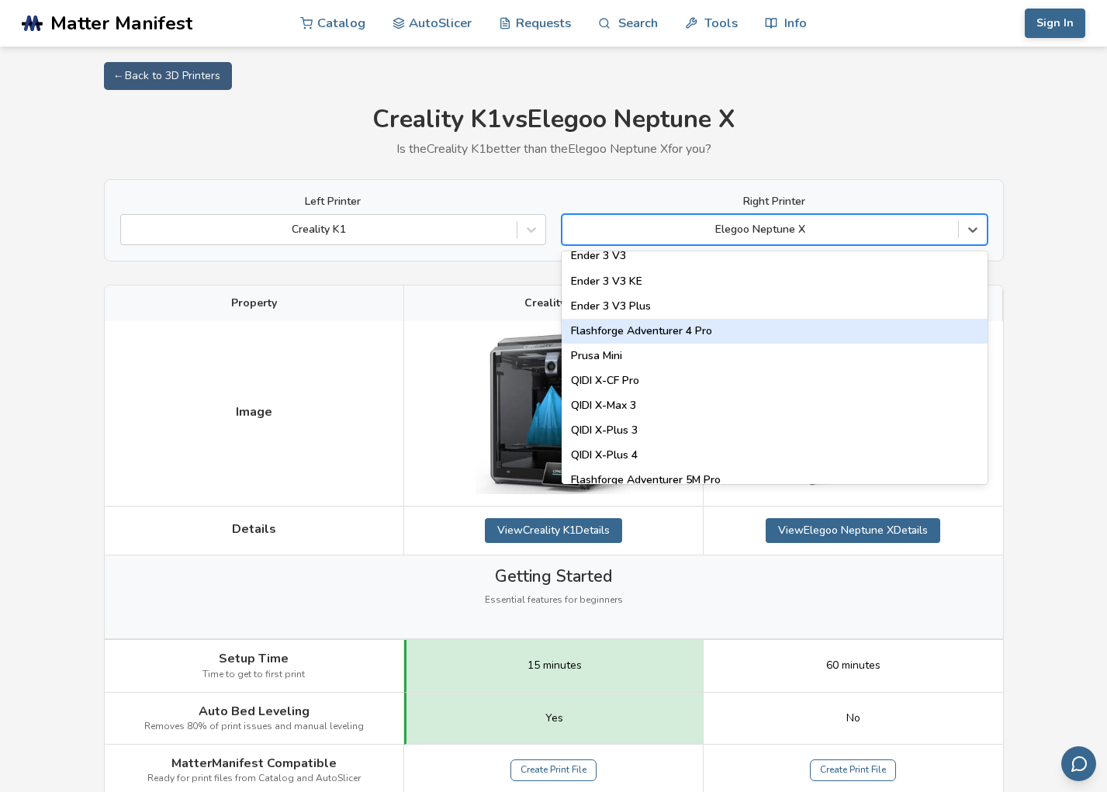
click at [710, 333] on div "Flashforge Adventurer 4 Pro" at bounding box center [774, 331] width 426 height 25
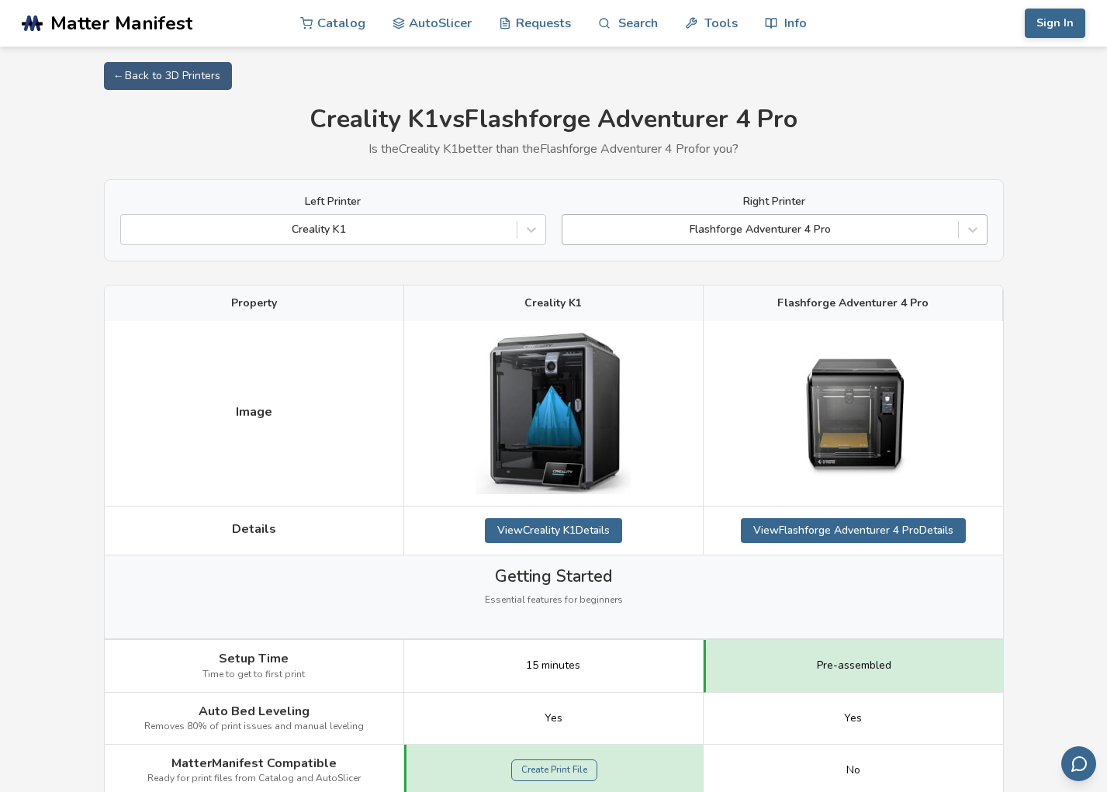
click at [838, 219] on div "Flashforge Adventurer 4 Pro" at bounding box center [760, 230] width 396 height 22
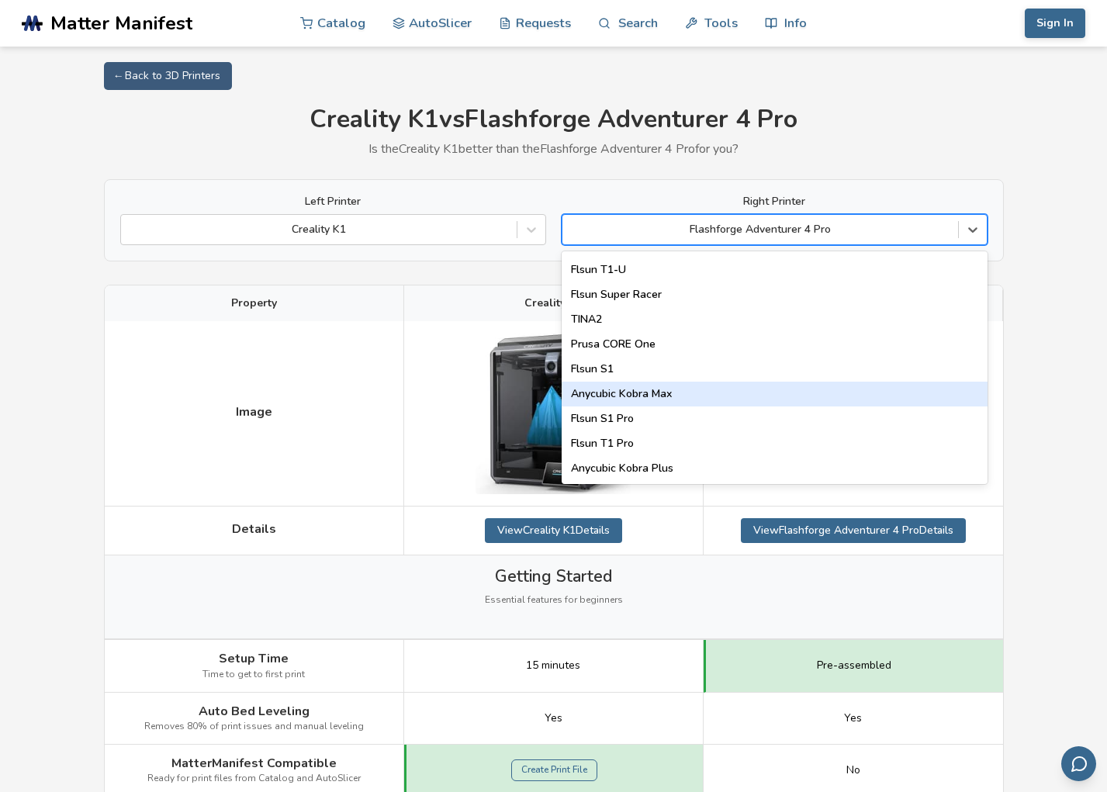
scroll to position [1988, 0]
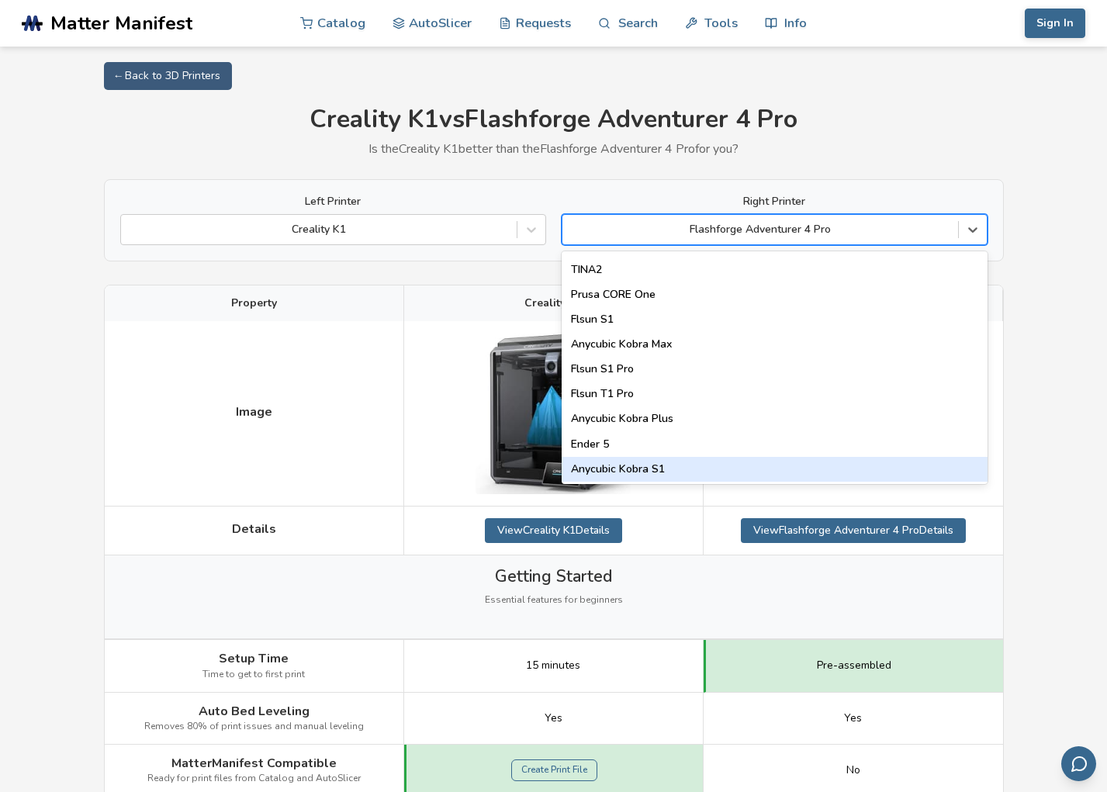
click at [684, 469] on div "Anycubic Kobra S1" at bounding box center [774, 469] width 426 height 25
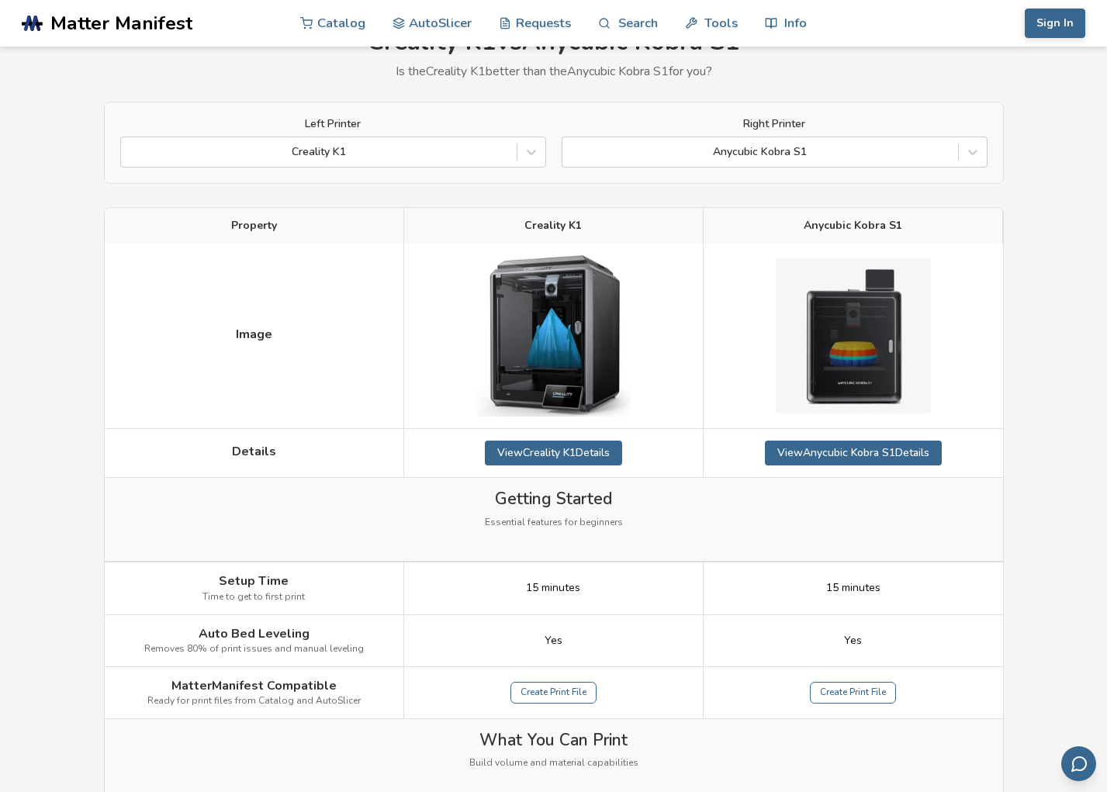
scroll to position [62, 0]
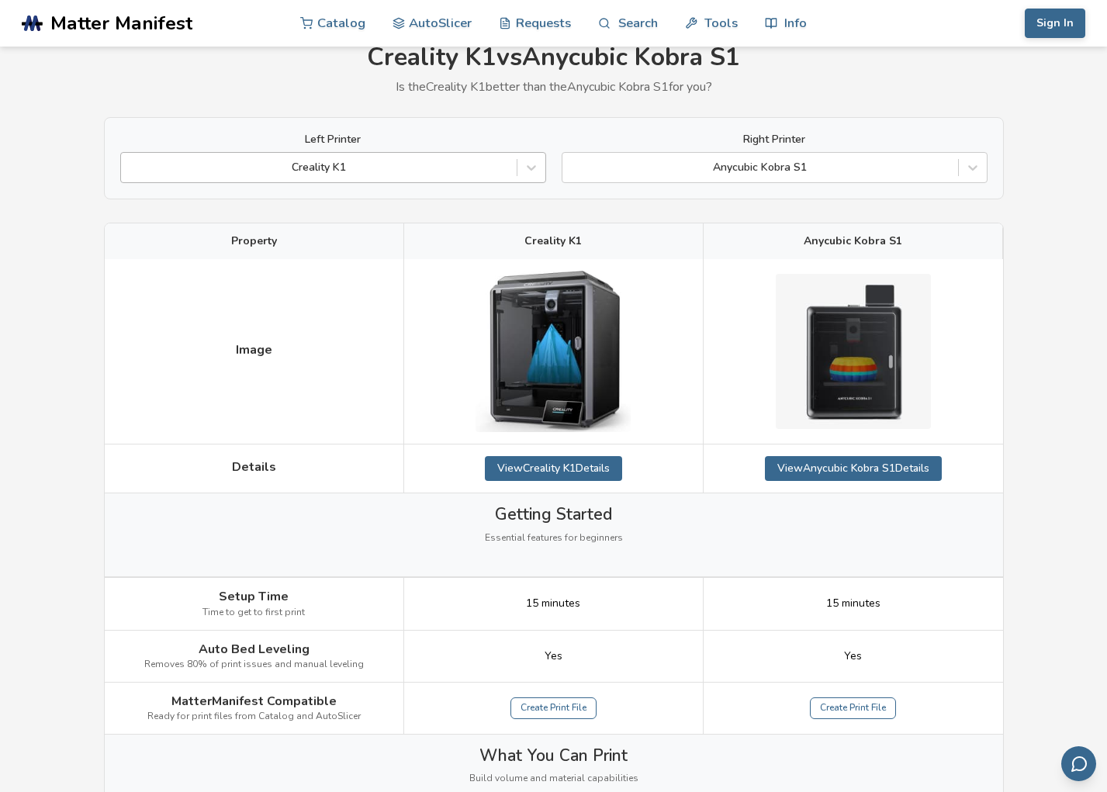
click at [478, 169] on div at bounding box center [319, 168] width 380 height 16
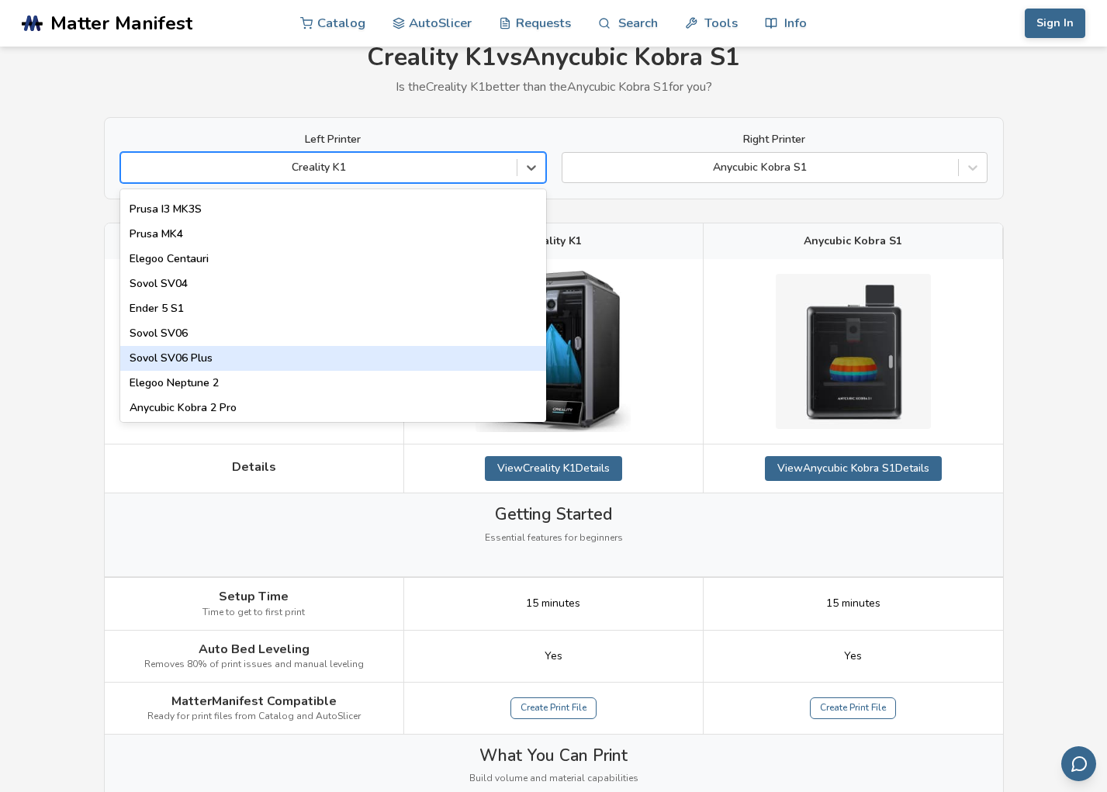
scroll to position [361, 0]
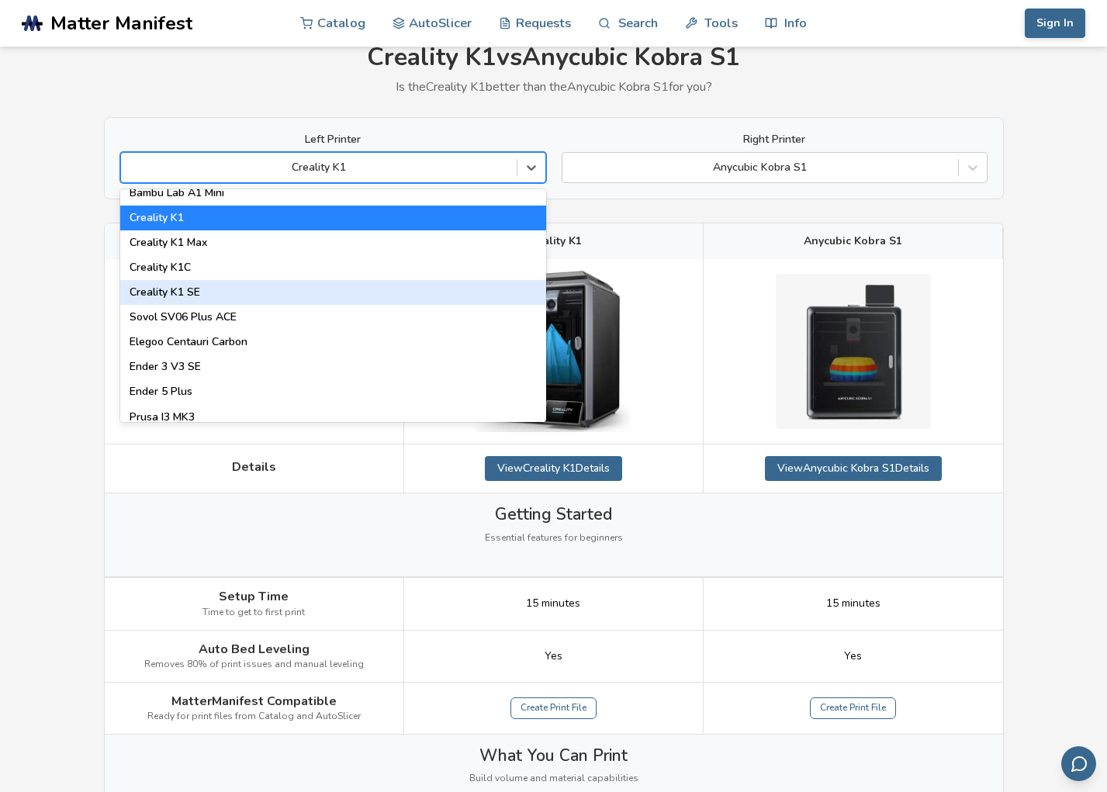
click at [203, 288] on div "Creality K1 SE" at bounding box center [333, 292] width 426 height 25
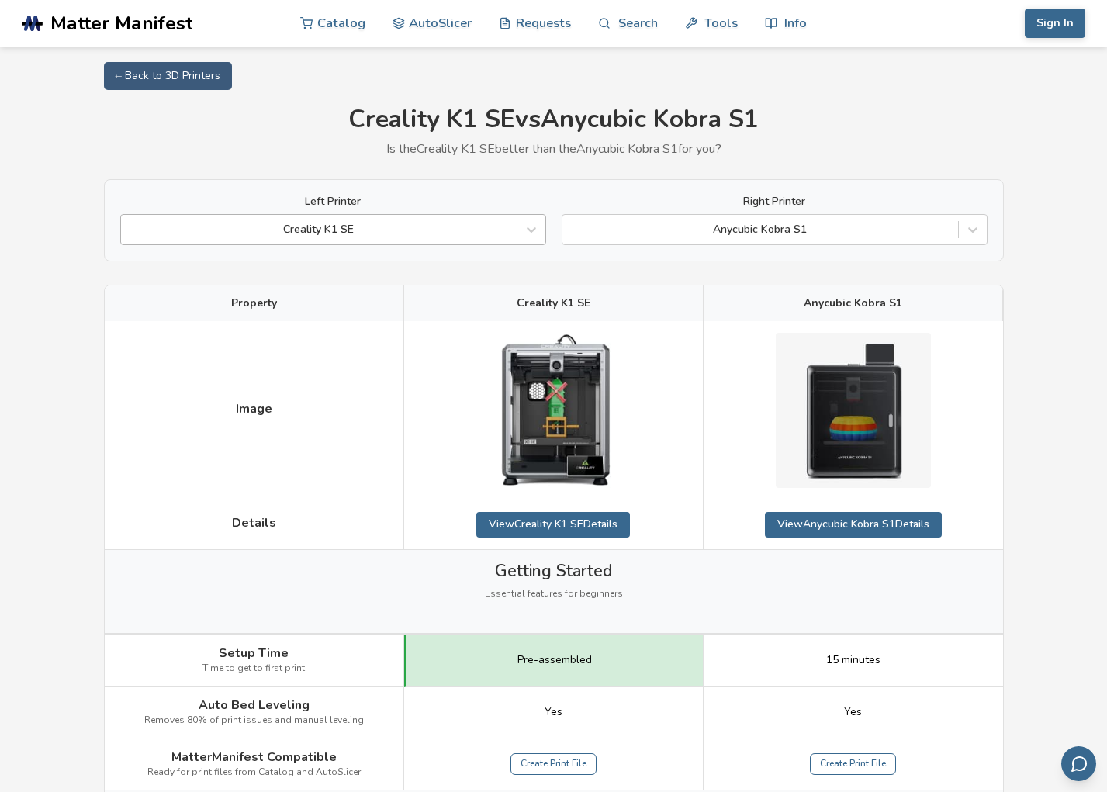
click at [323, 224] on div at bounding box center [319, 230] width 380 height 16
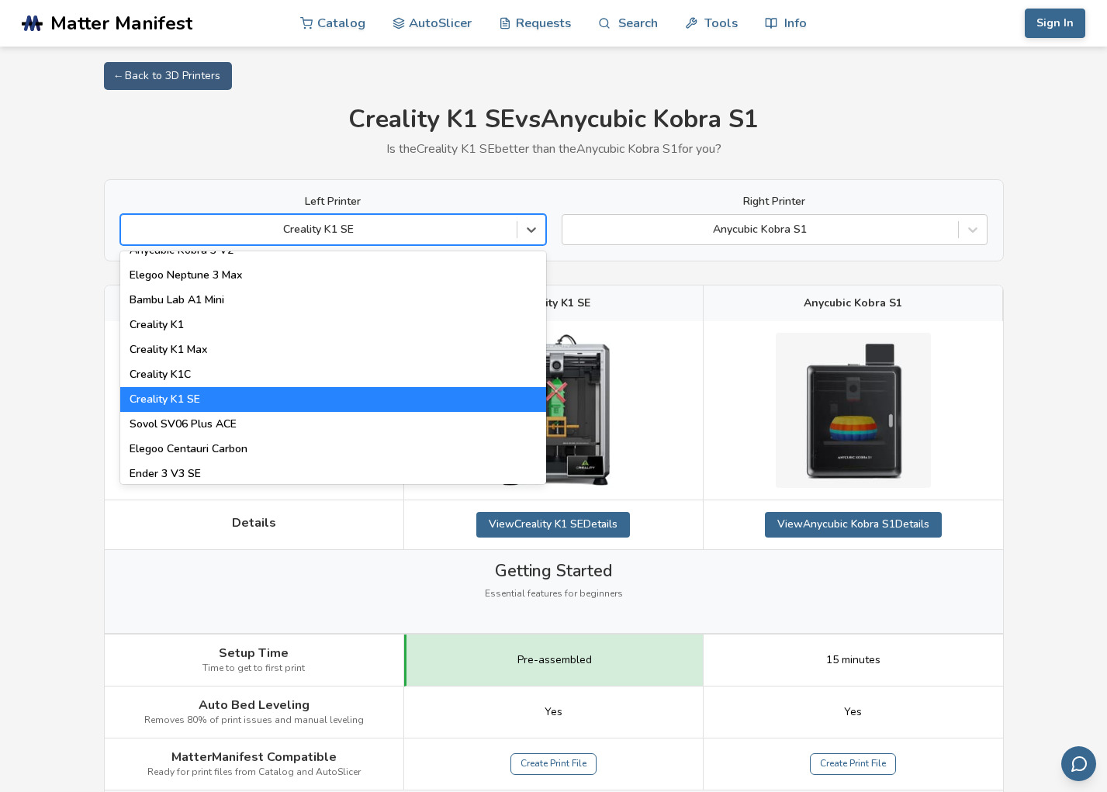
scroll to position [310, 0]
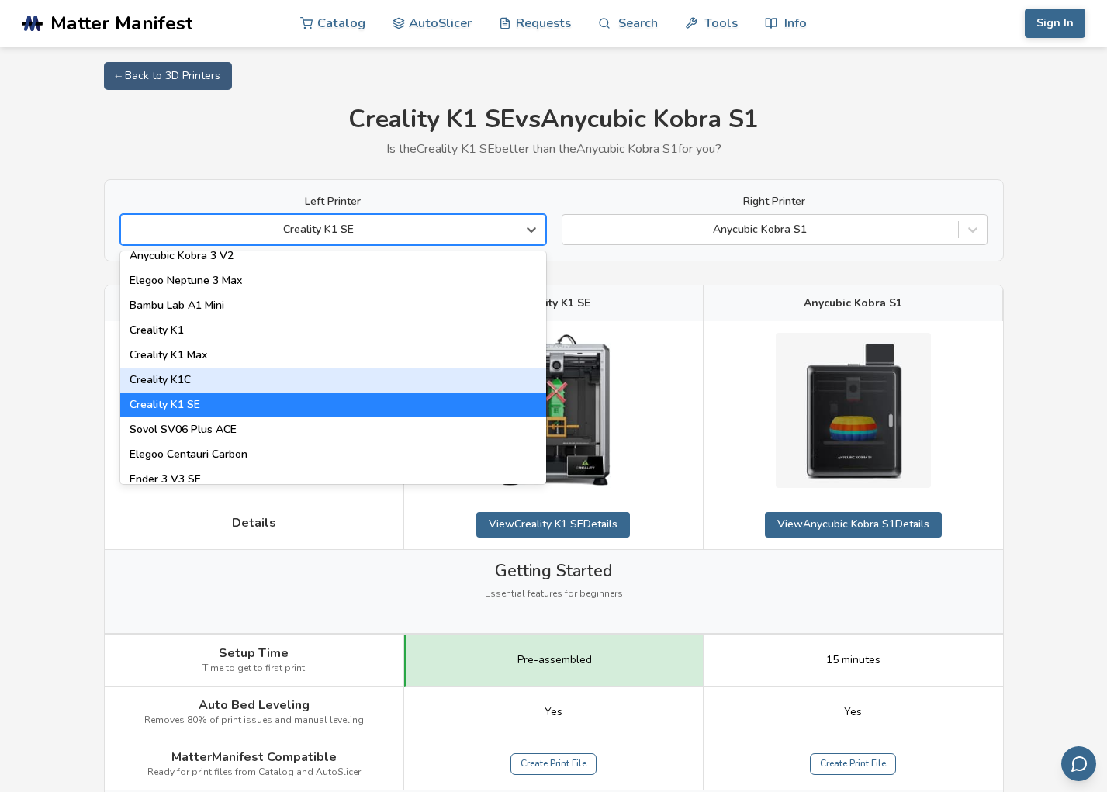
click at [192, 372] on div "Creality K1C" at bounding box center [333, 380] width 426 height 25
